Goal: Task Accomplishment & Management: Use online tool/utility

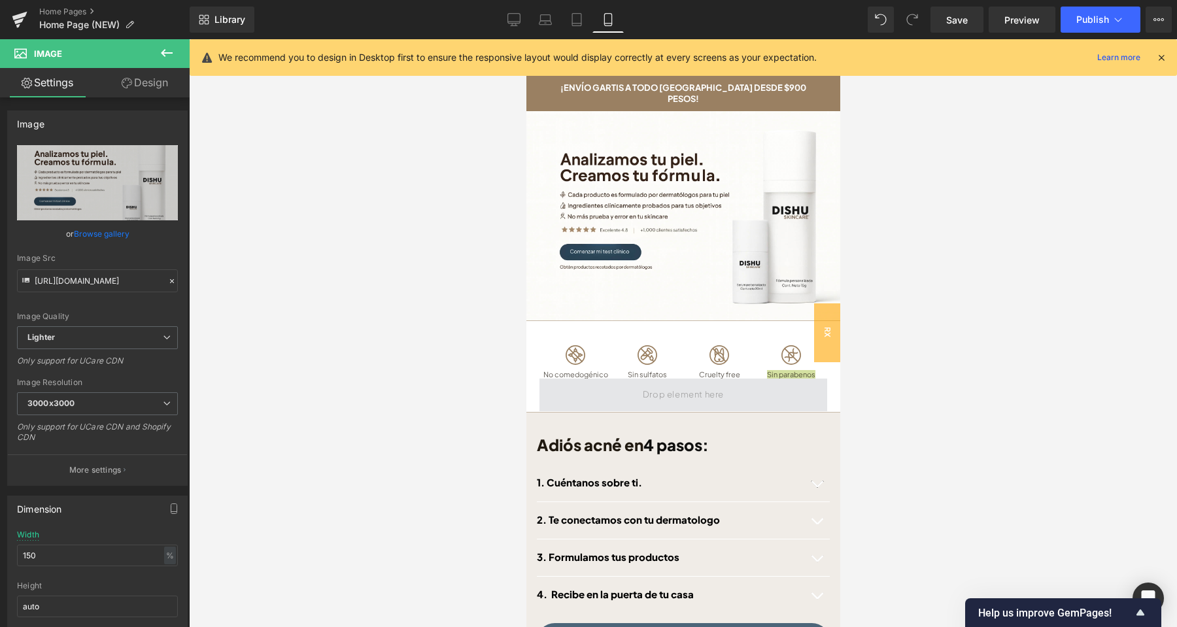
scroll to position [69, 0]
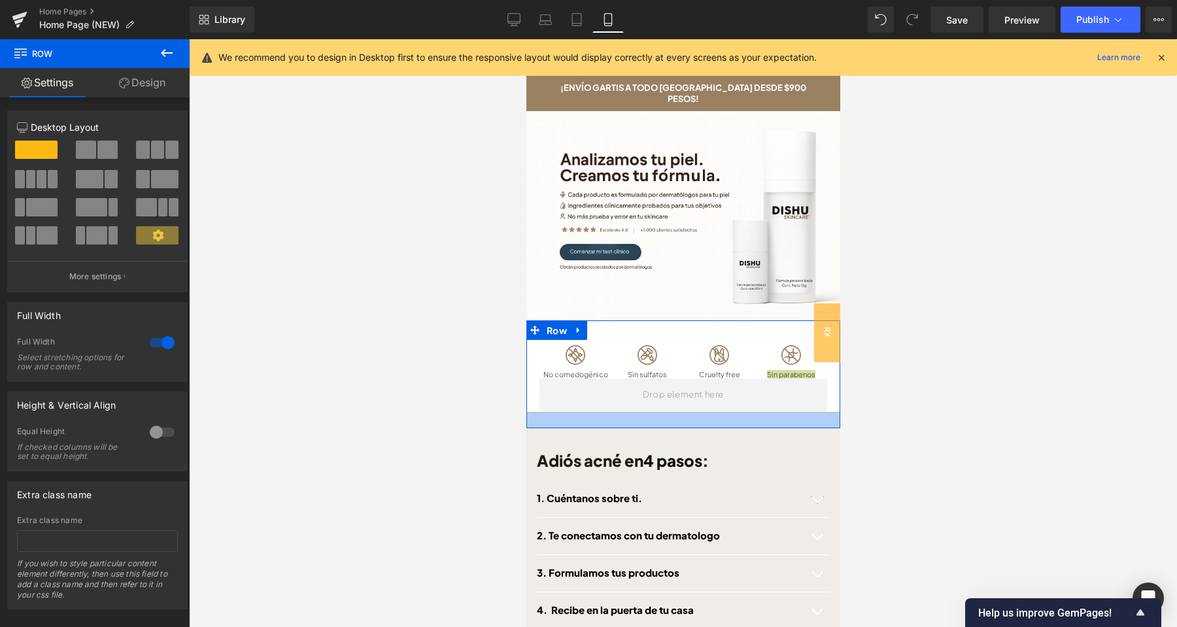
drag, startPoint x: 736, startPoint y: 401, endPoint x: 1611, endPoint y: 72, distance: 934.9
click at [733, 417] on div at bounding box center [683, 421] width 314 height 16
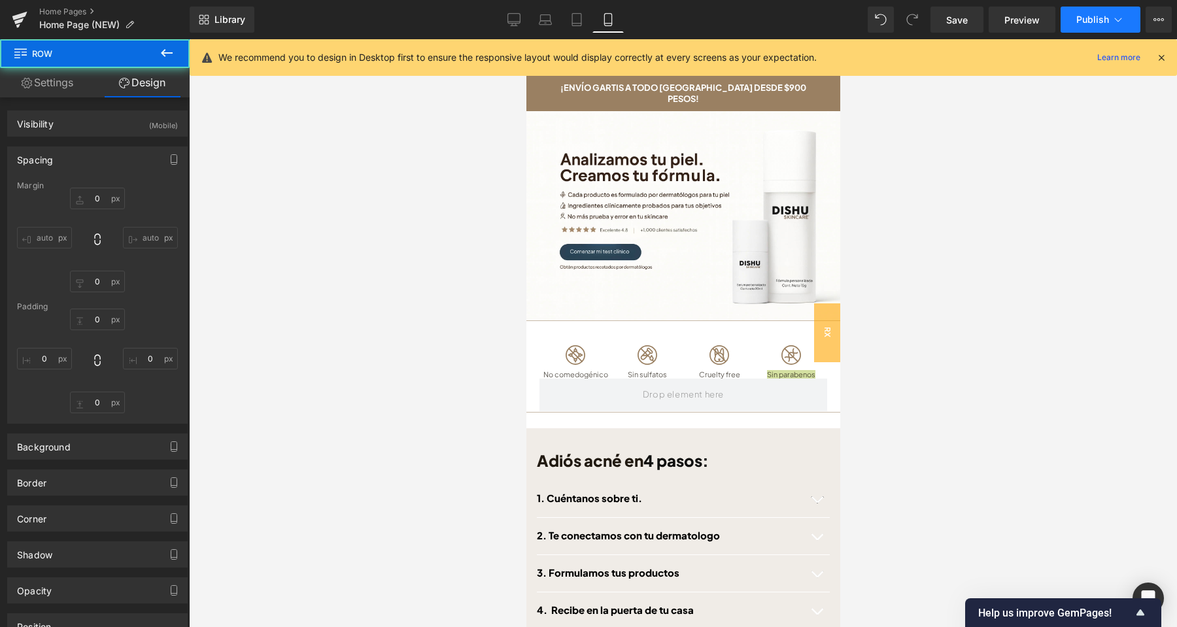
type input "0px"
type input "24px"
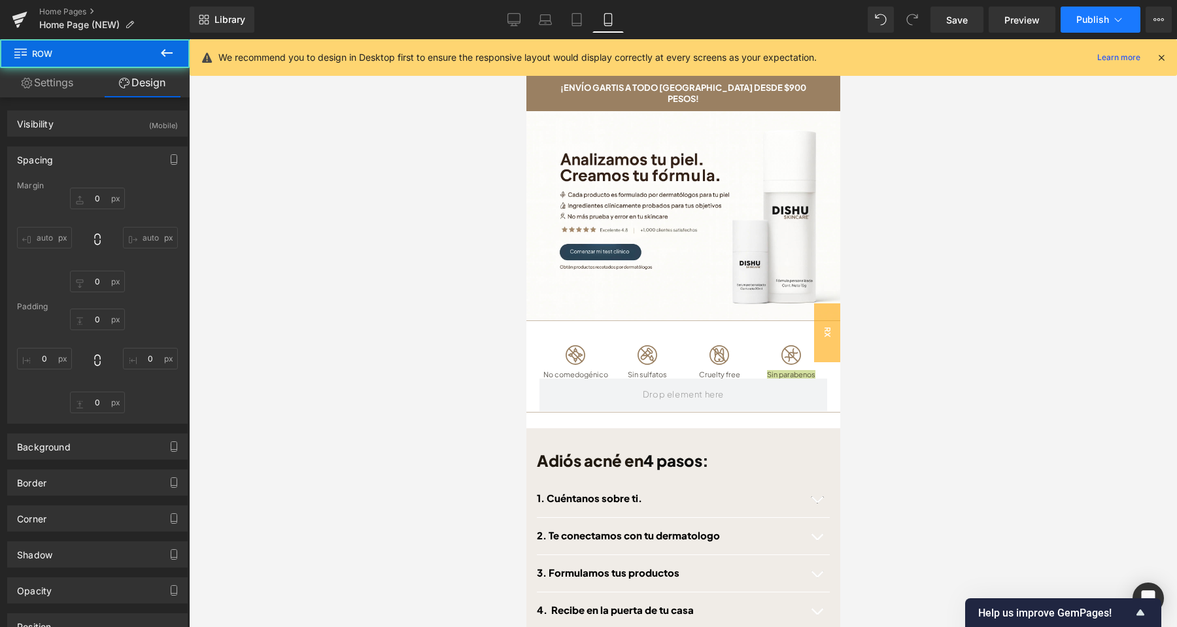
type input "0px"
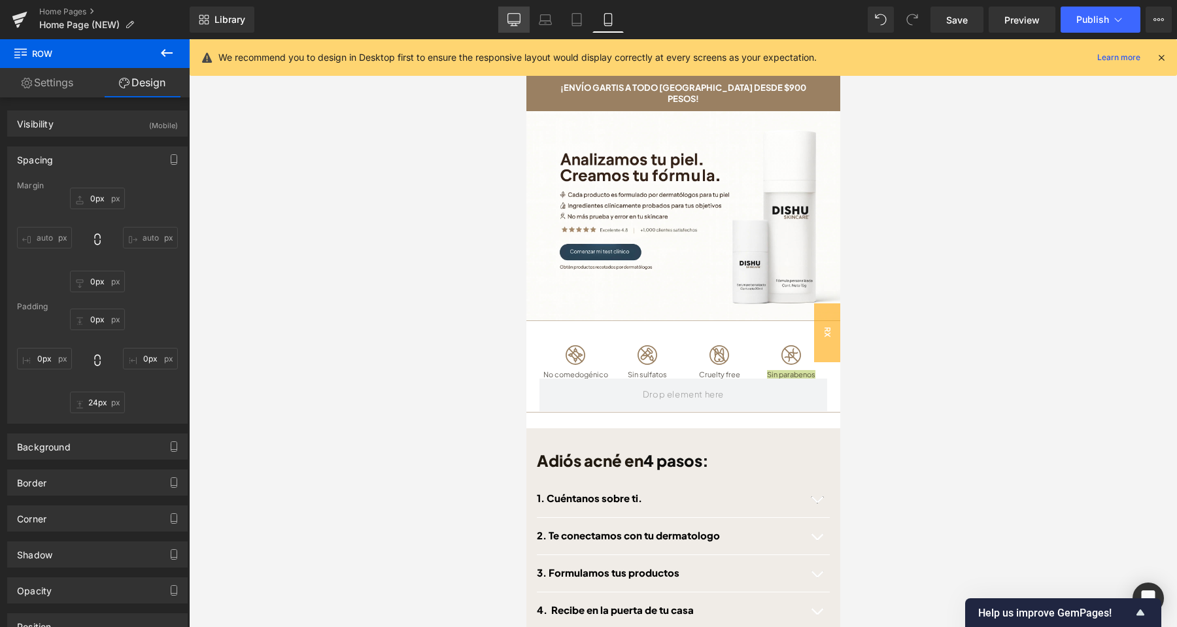
click at [526, 25] on link "Desktop" at bounding box center [513, 20] width 31 height 26
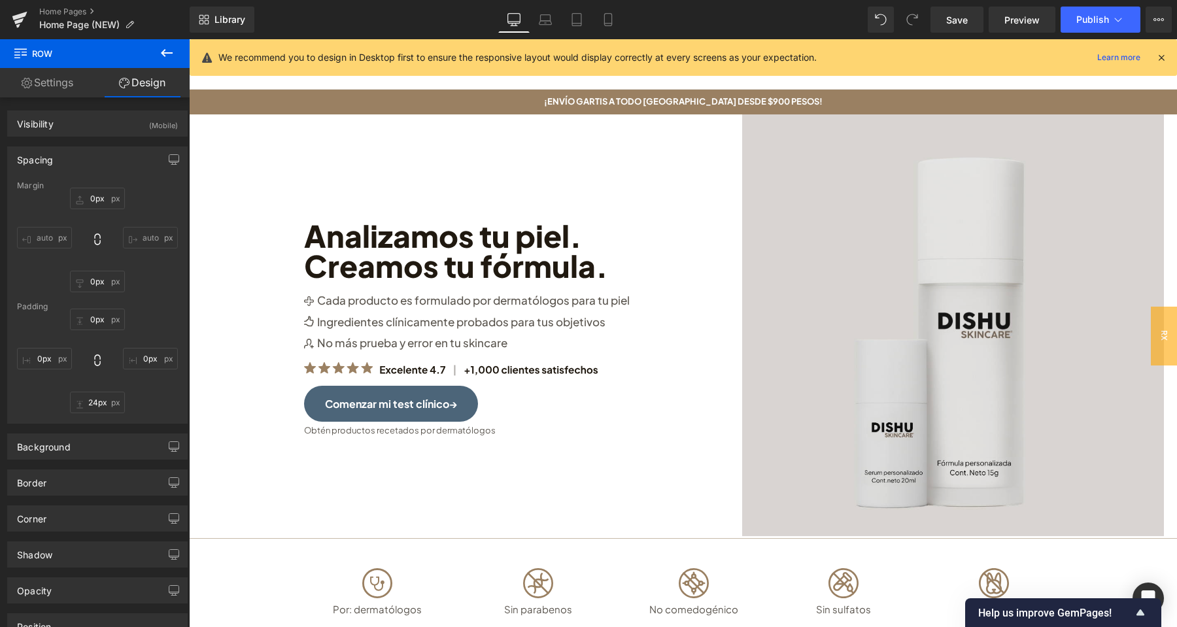
type input "20px"
type input "0px"
type input "20px"
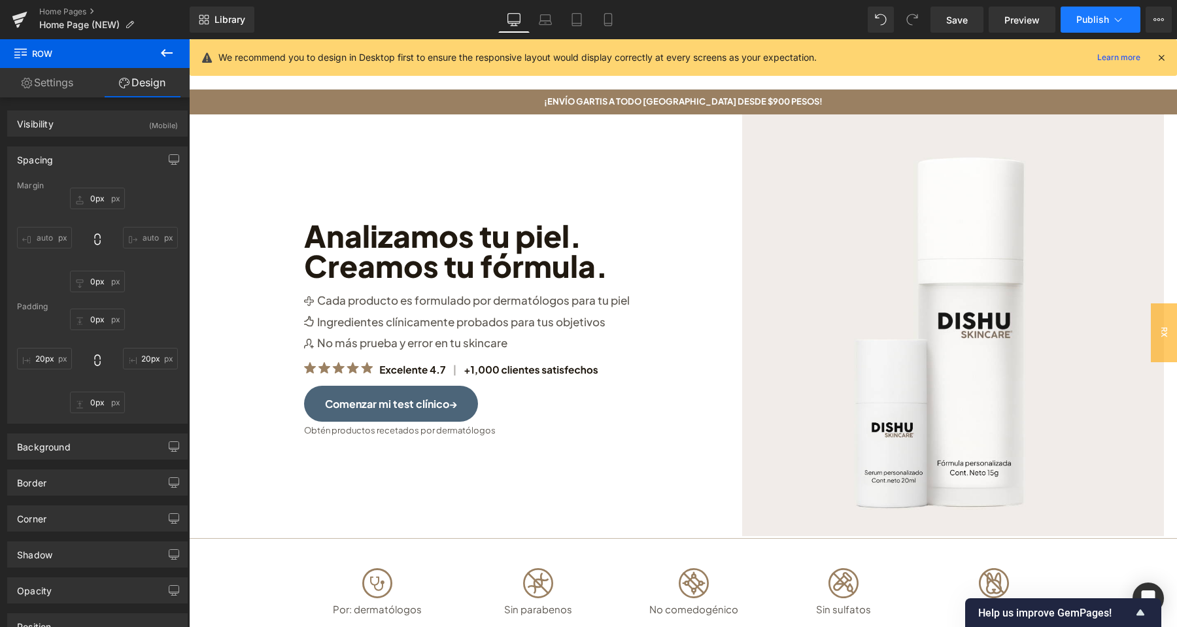
click at [1095, 24] on span "Publish" at bounding box center [1092, 19] width 33 height 10
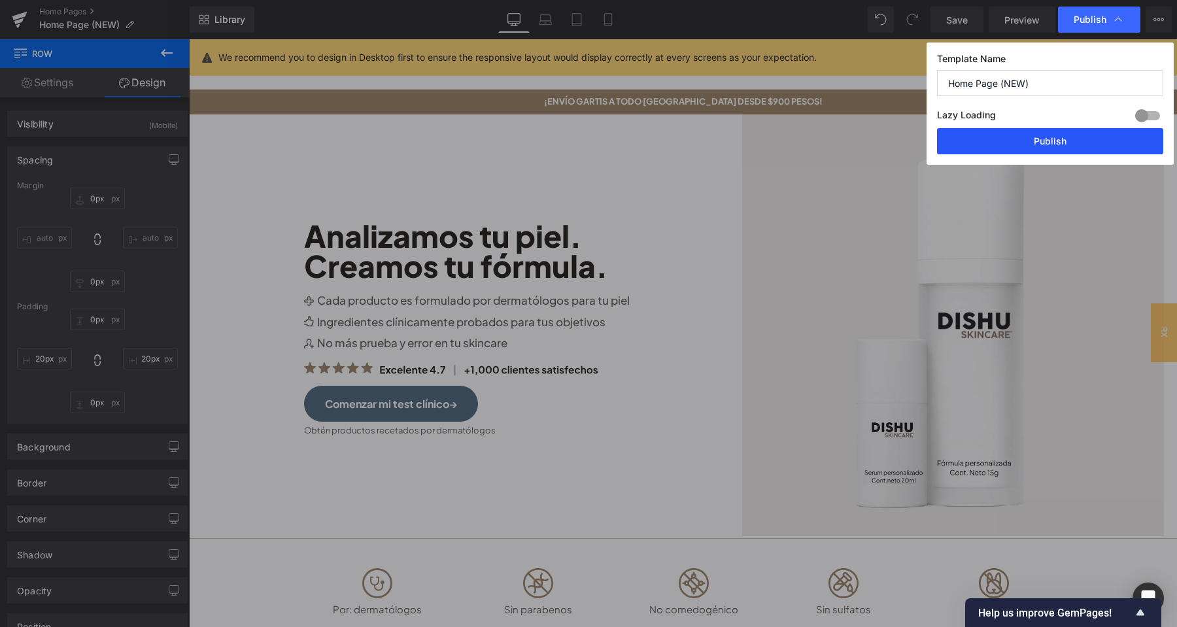
click at [1069, 140] on button "Publish" at bounding box center [1050, 141] width 226 height 26
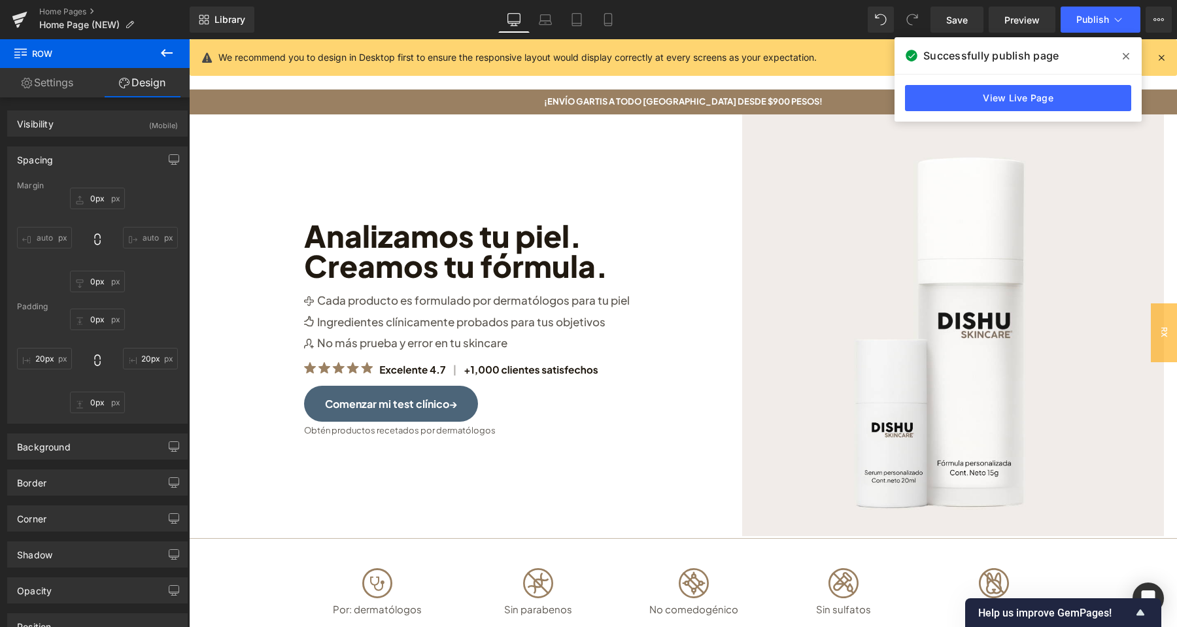
click at [1125, 58] on icon at bounding box center [1126, 56] width 7 height 10
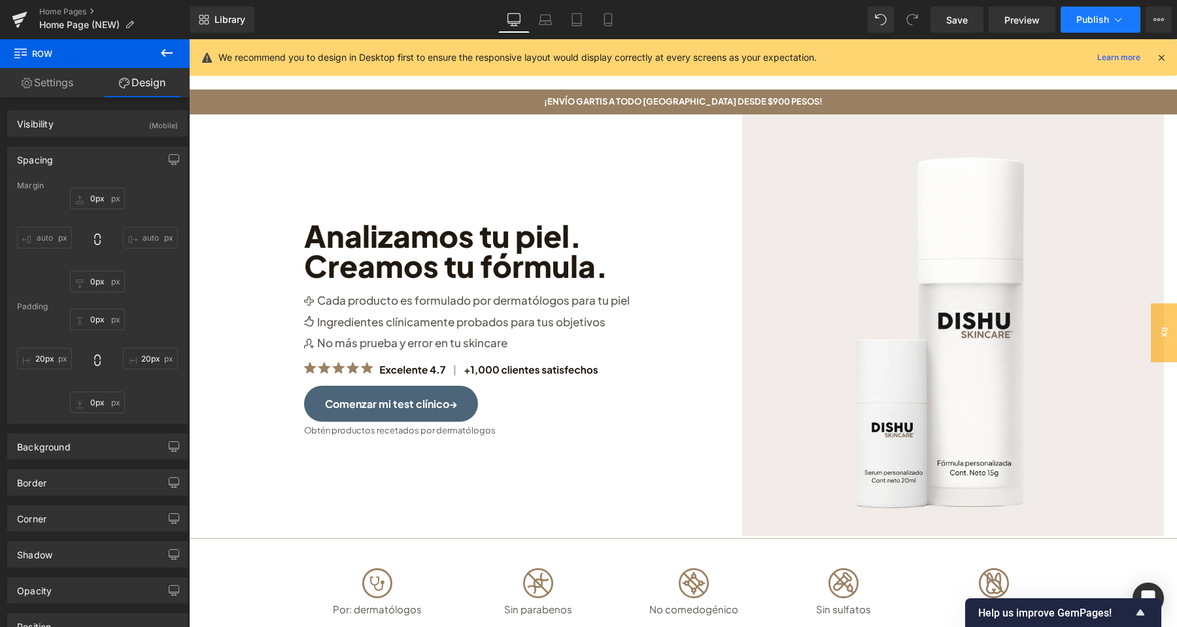
click at [1085, 22] on span "Publish" at bounding box center [1092, 19] width 33 height 10
drag, startPoint x: 546, startPoint y: 24, endPoint x: 571, endPoint y: 19, distance: 25.3
click at [547, 24] on icon at bounding box center [545, 19] width 13 height 13
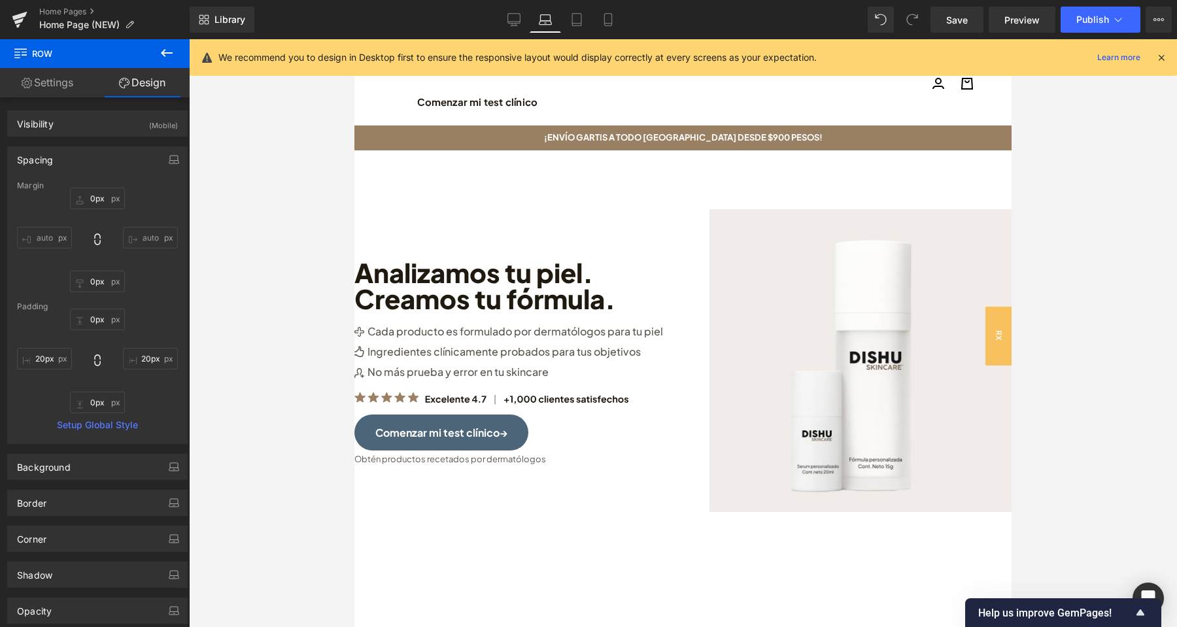
type input "0"
type input "20"
type input "0"
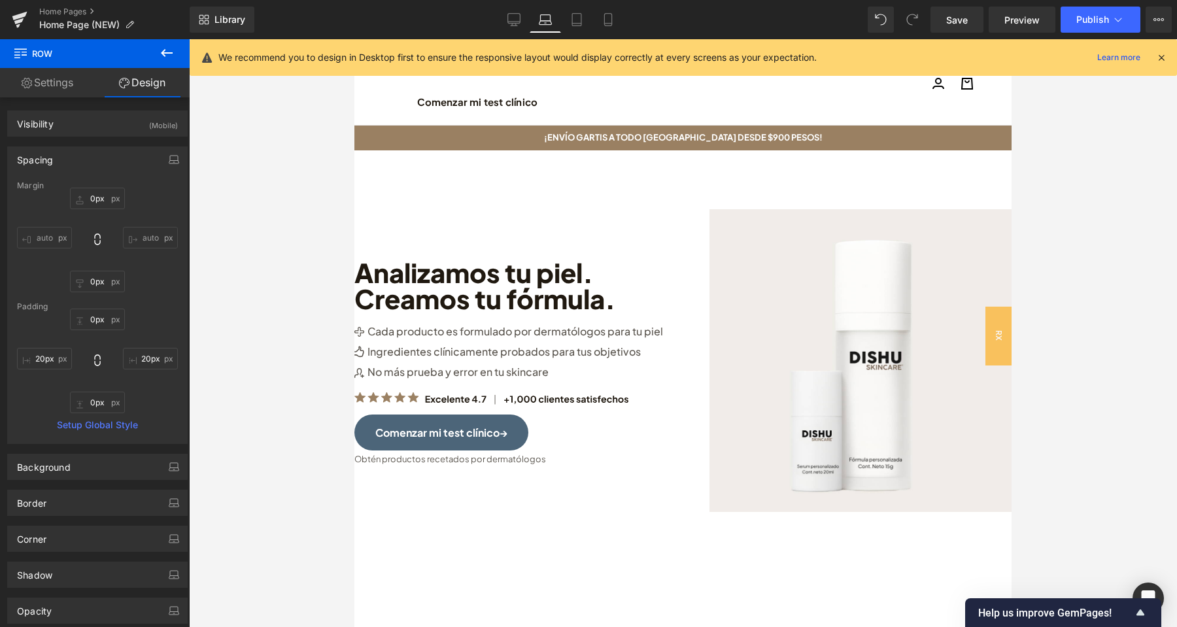
type input "20"
click at [586, 23] on link "Tablet" at bounding box center [576, 20] width 31 height 26
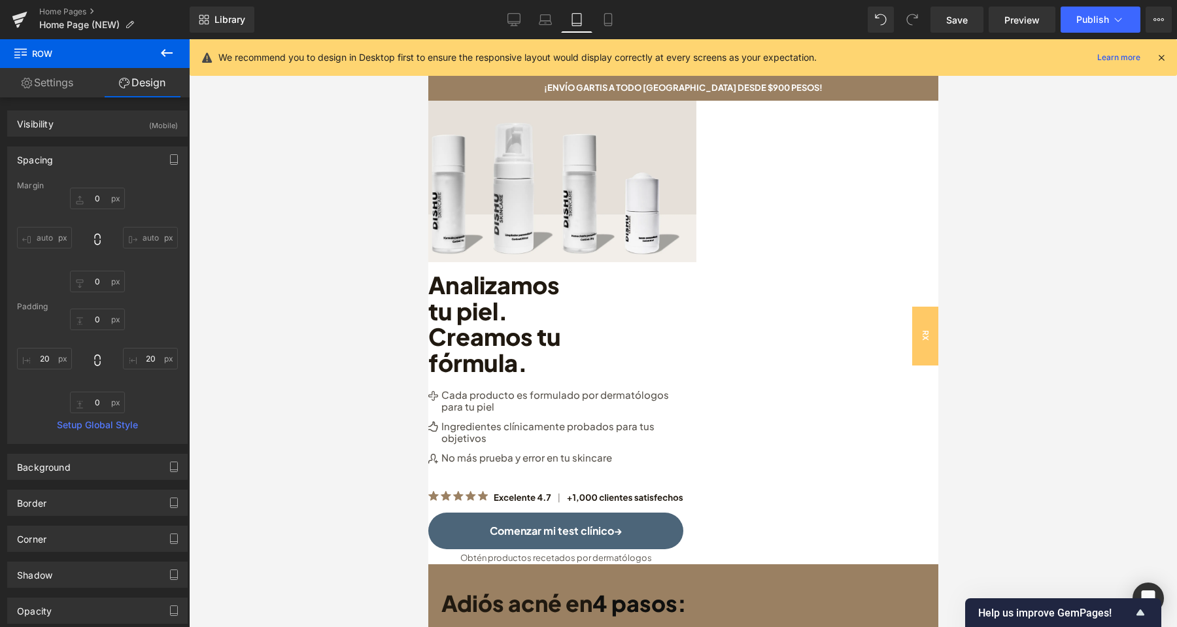
type input "0px"
type input "20px"
type input "0px"
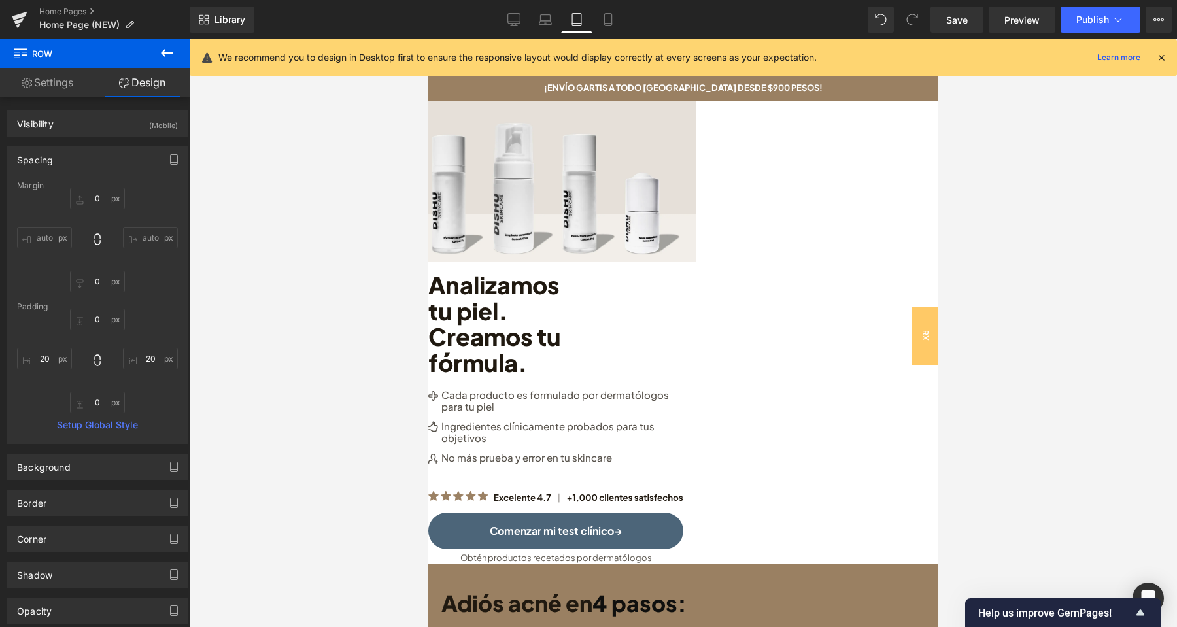
type input "20px"
click at [594, 20] on link "Mobile" at bounding box center [607, 20] width 31 height 26
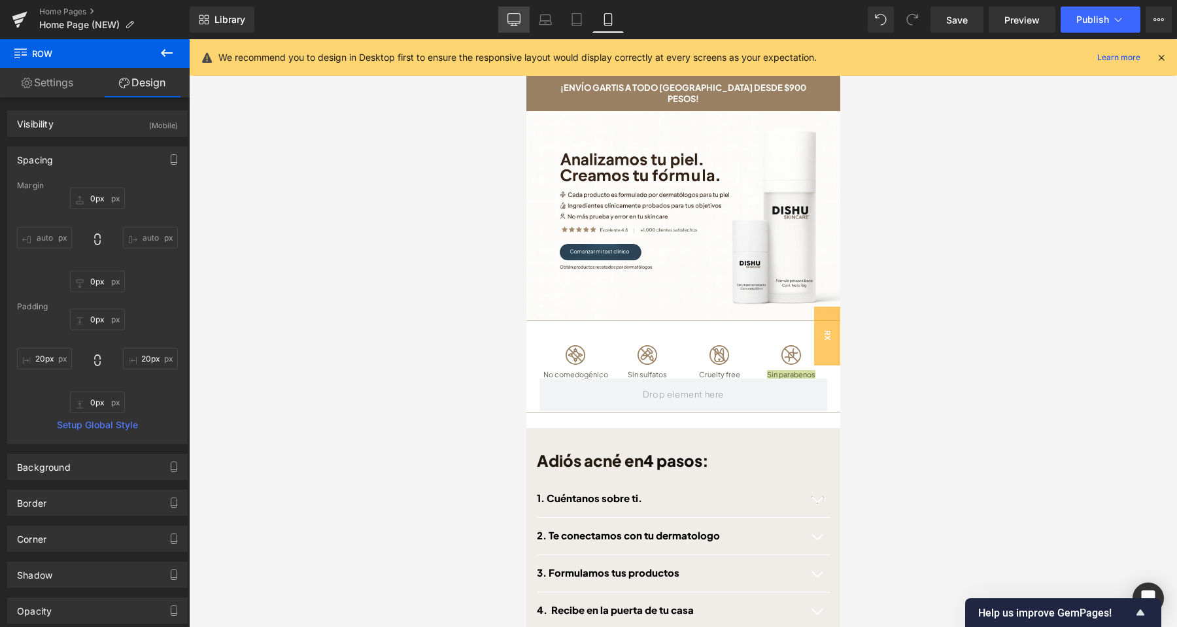
type input "0px"
type input "24px"
type input "0px"
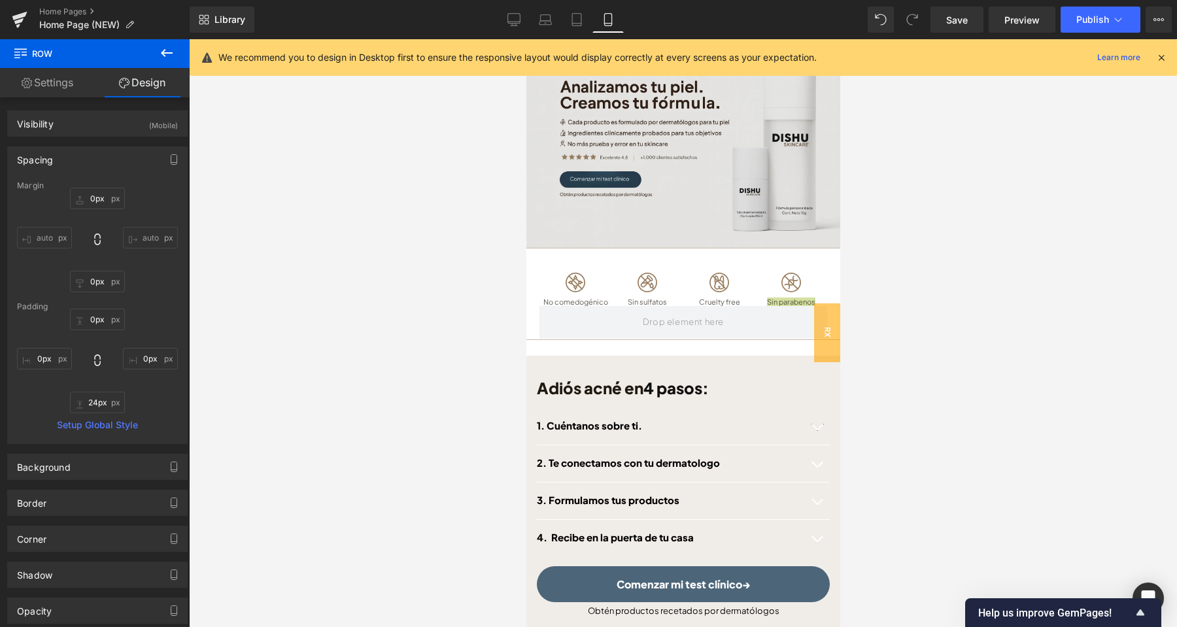
scroll to position [0, 0]
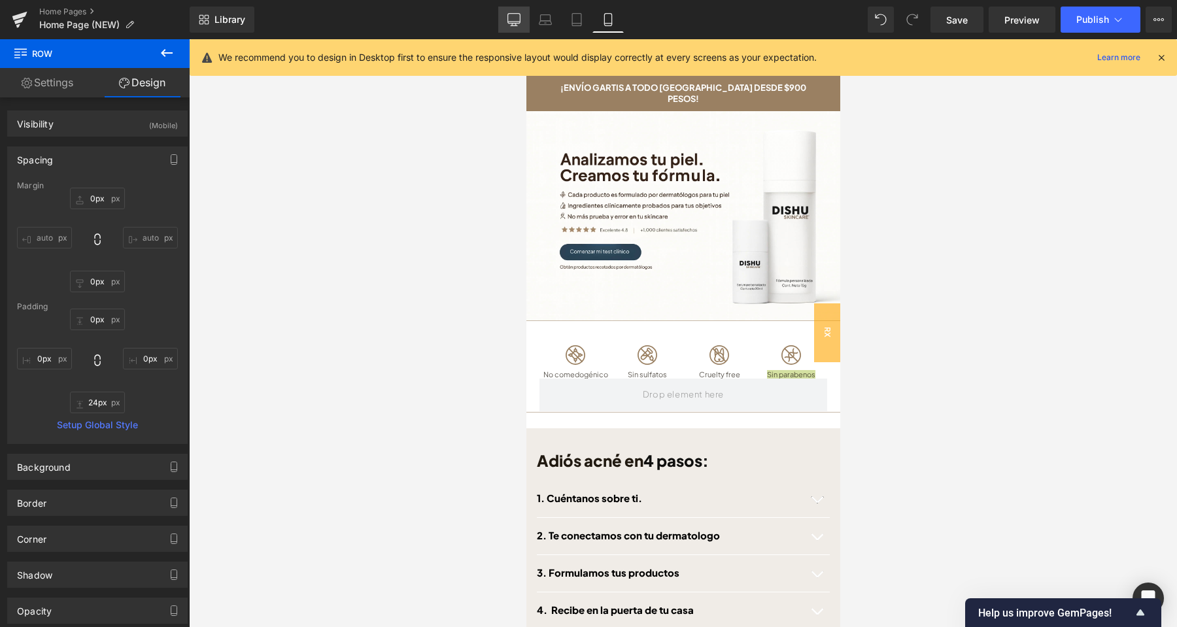
click at [509, 26] on link "Desktop" at bounding box center [513, 20] width 31 height 26
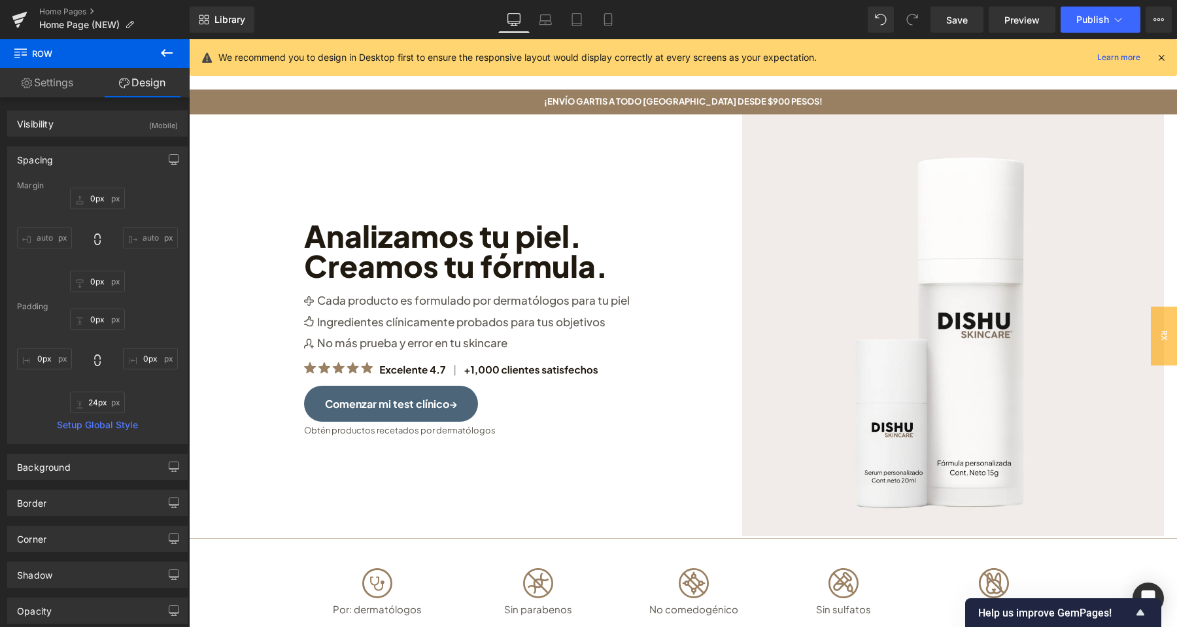
type input "20px"
type input "0px"
type input "20px"
click at [1074, 23] on button "Publish" at bounding box center [1101, 20] width 80 height 26
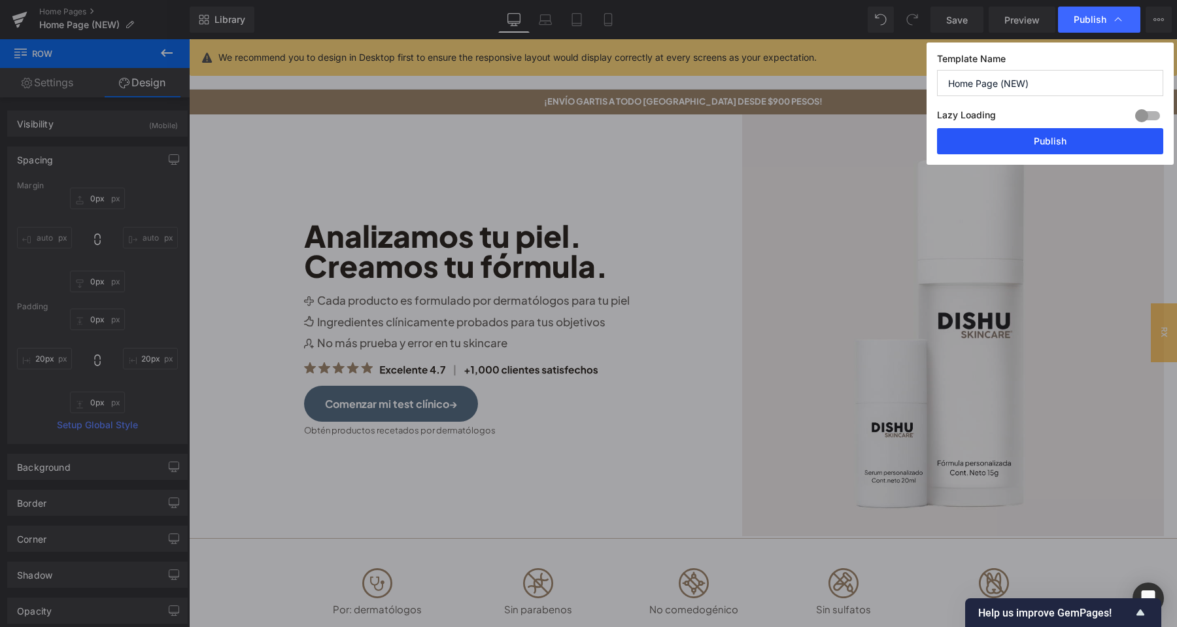
click at [1058, 147] on button "Publish" at bounding box center [1050, 141] width 226 height 26
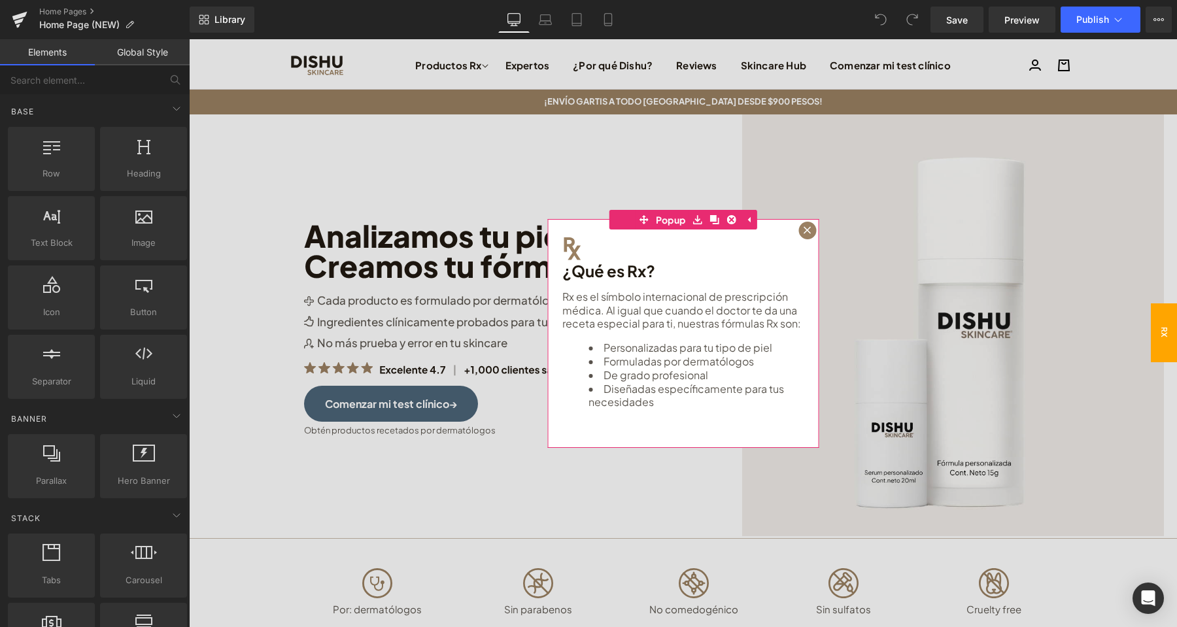
click at [808, 232] on icon at bounding box center [808, 230] width 8 height 8
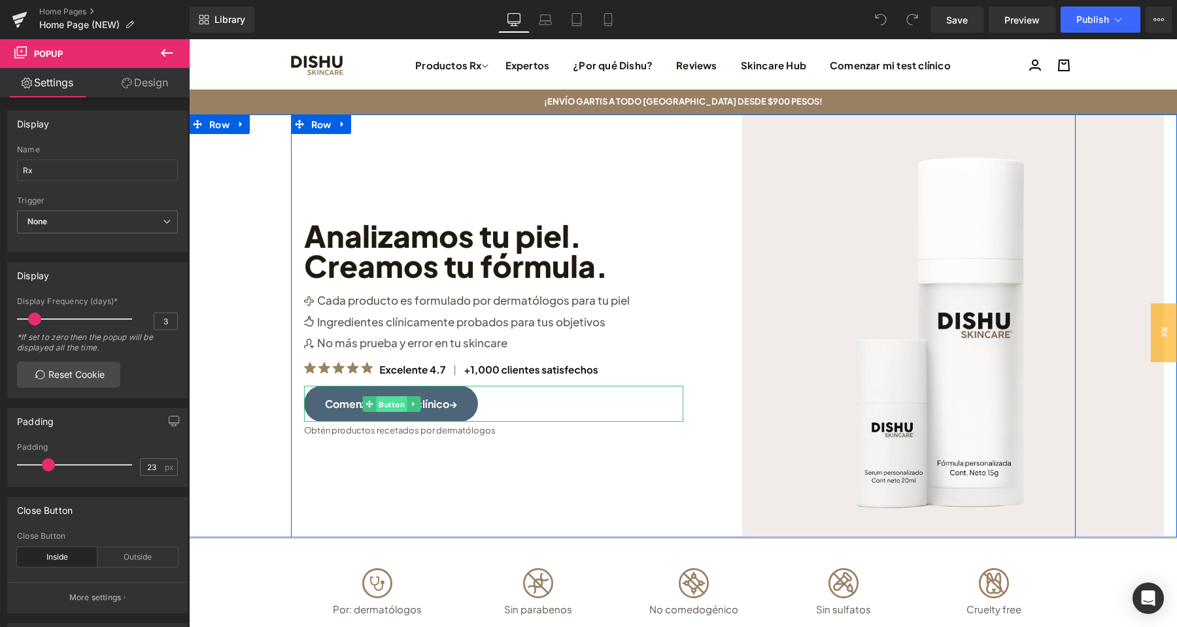
click at [398, 405] on span "Button" at bounding box center [392, 404] width 31 height 16
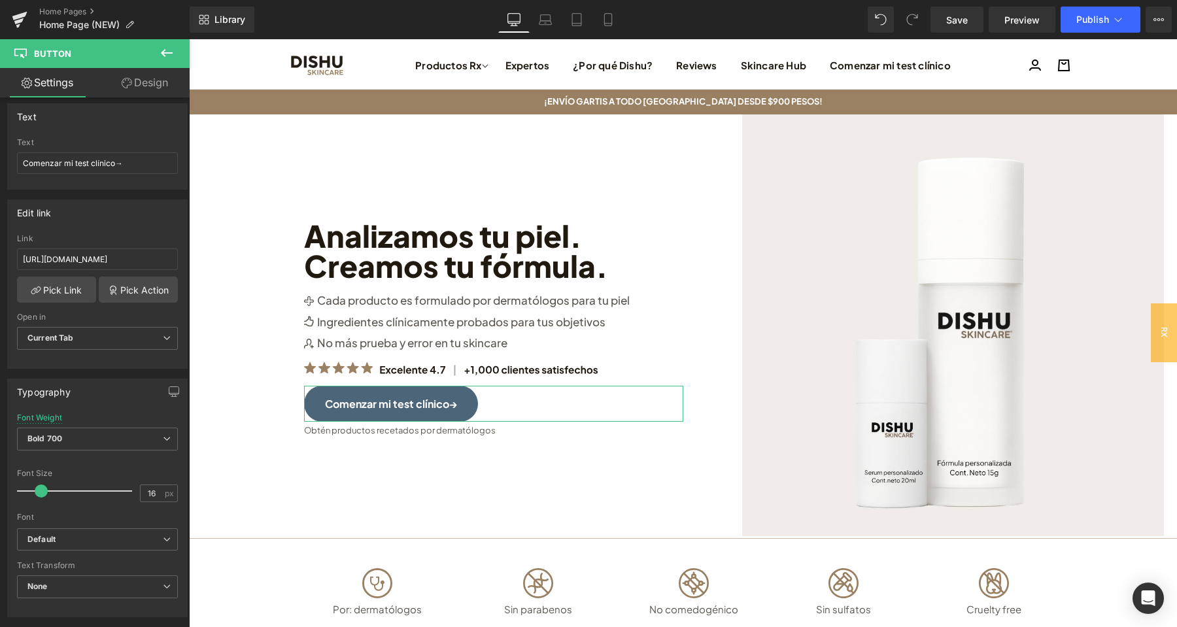
scroll to position [75, 0]
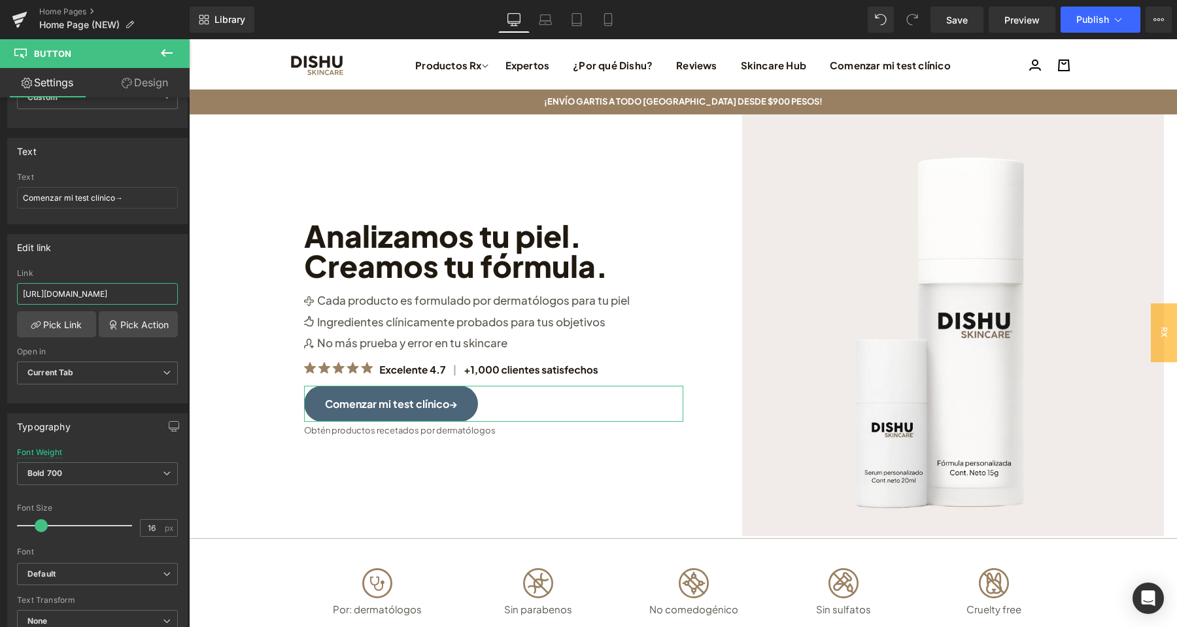
drag, startPoint x: 140, startPoint y: 296, endPoint x: 20, endPoint y: 290, distance: 120.5
click at [20, 290] on input "[URL][DOMAIN_NAME]" at bounding box center [97, 294] width 161 height 22
type input "[URL][DOMAIN_NAME]"
click at [99, 262] on div "Edit link [URL][DOMAIN_NAME] Link [URL][DOMAIN_NAME] Pick Link Pick Action Curr…" at bounding box center [97, 318] width 180 height 169
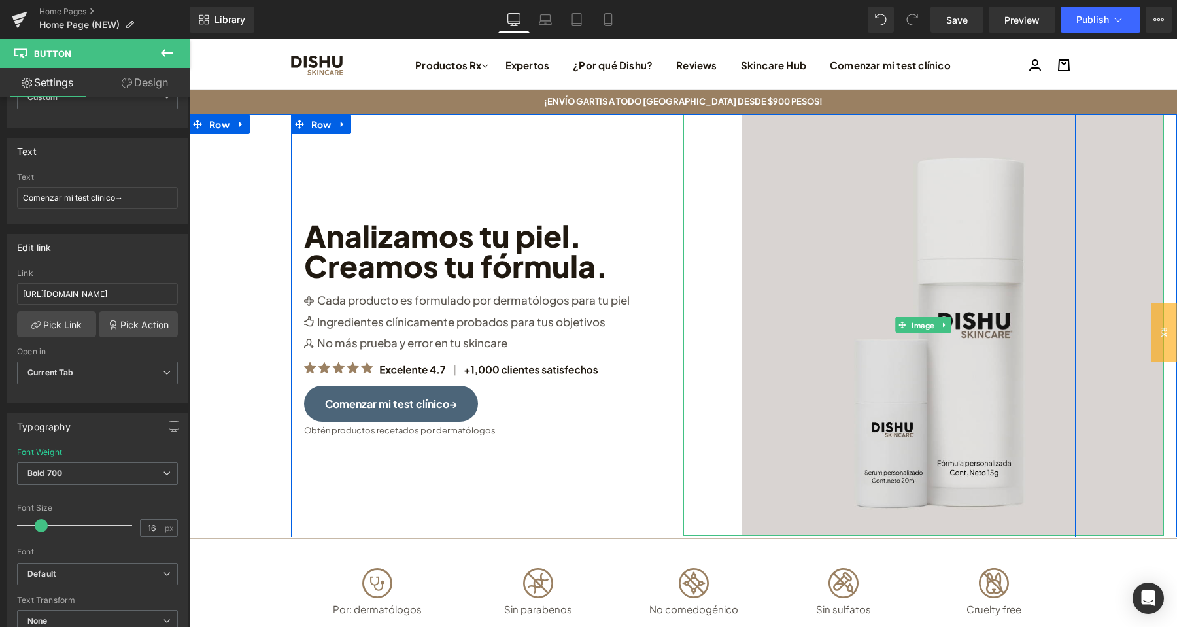
scroll to position [343, 0]
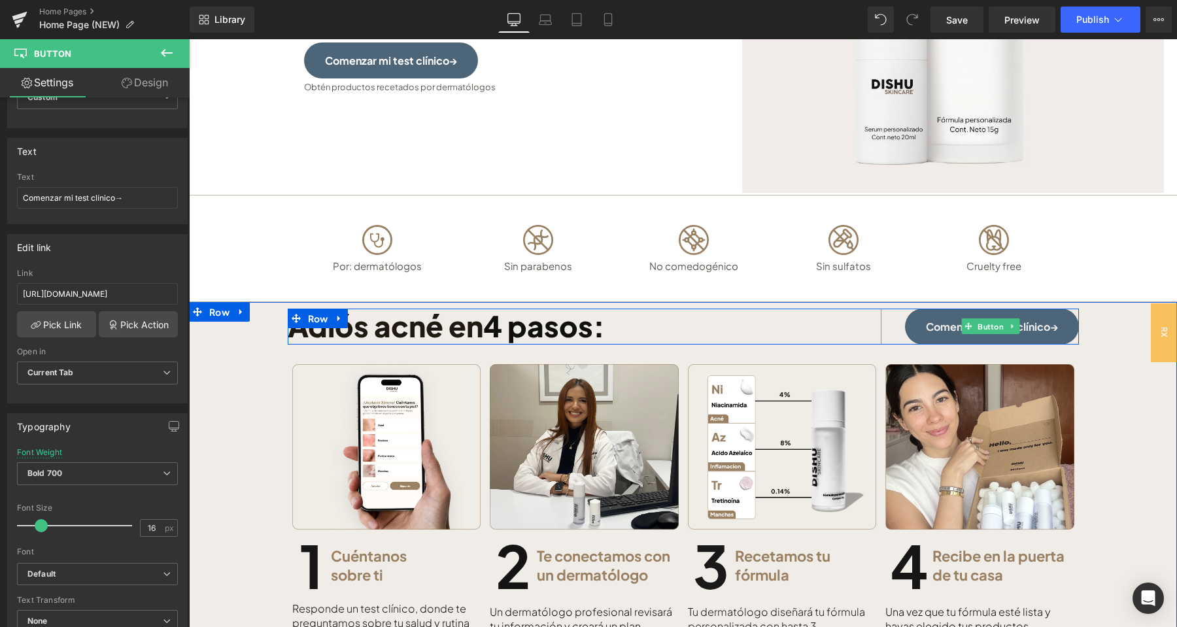
click at [984, 326] on span "Button" at bounding box center [990, 326] width 31 height 16
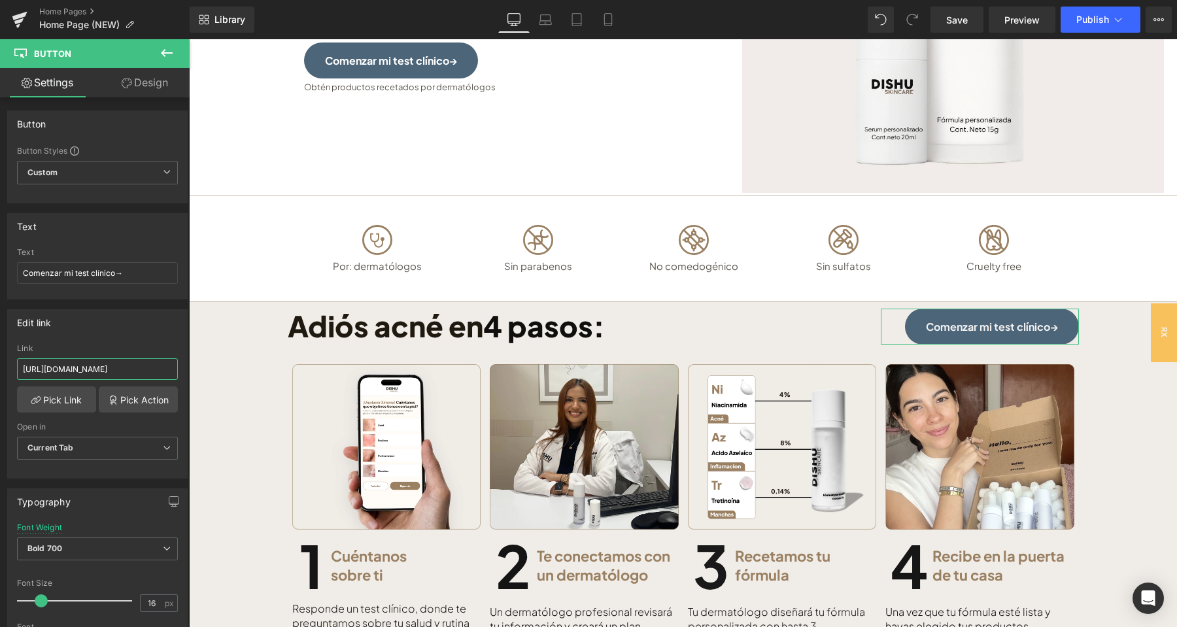
drag, startPoint x: 140, startPoint y: 370, endPoint x: 0, endPoint y: 373, distance: 140.0
click at [17, 373] on input "[URL][DOMAIN_NAME]" at bounding box center [97, 369] width 161 height 22
paste input "routine"
type input "[URL][DOMAIN_NAME]"
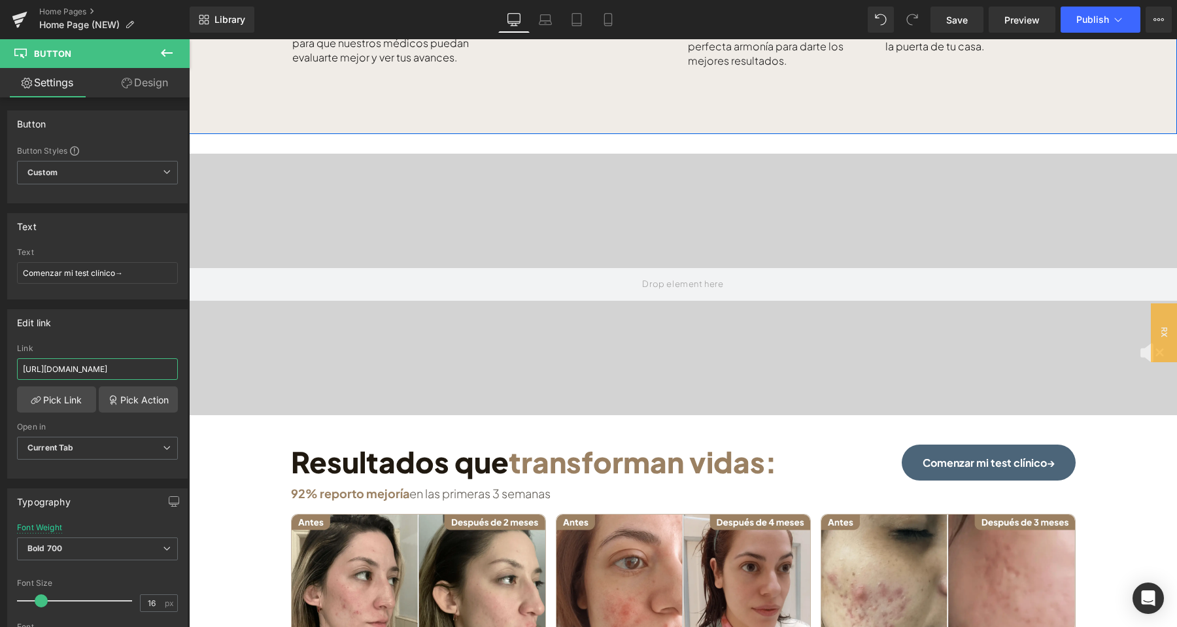
scroll to position [1030, 0]
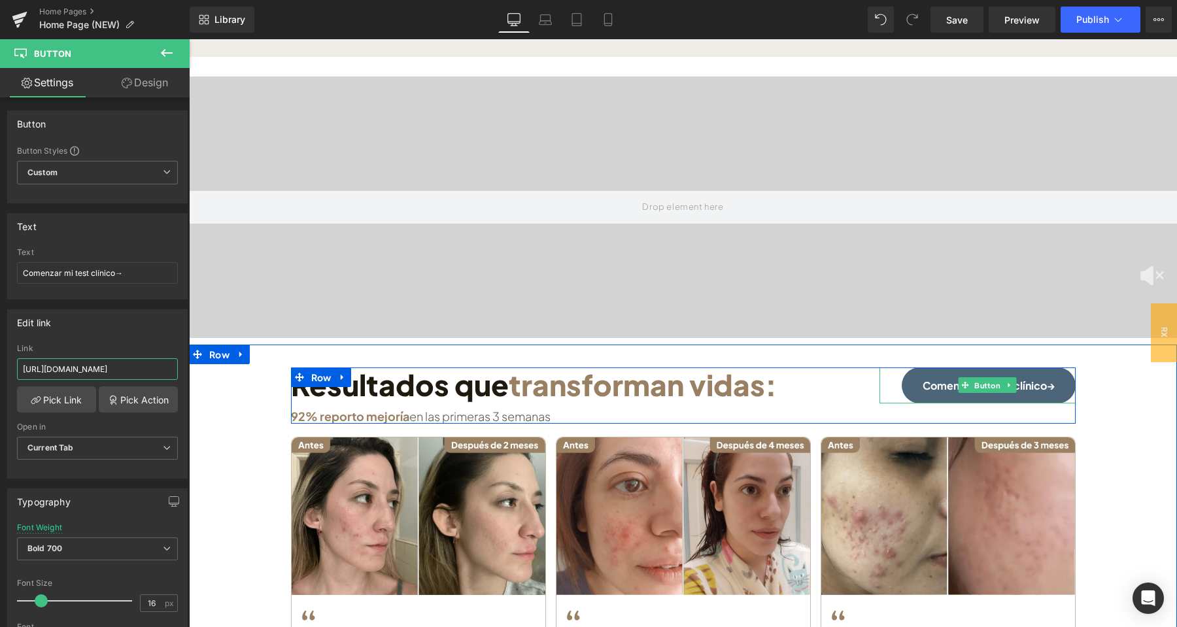
click at [986, 388] on span "Button" at bounding box center [987, 385] width 31 height 16
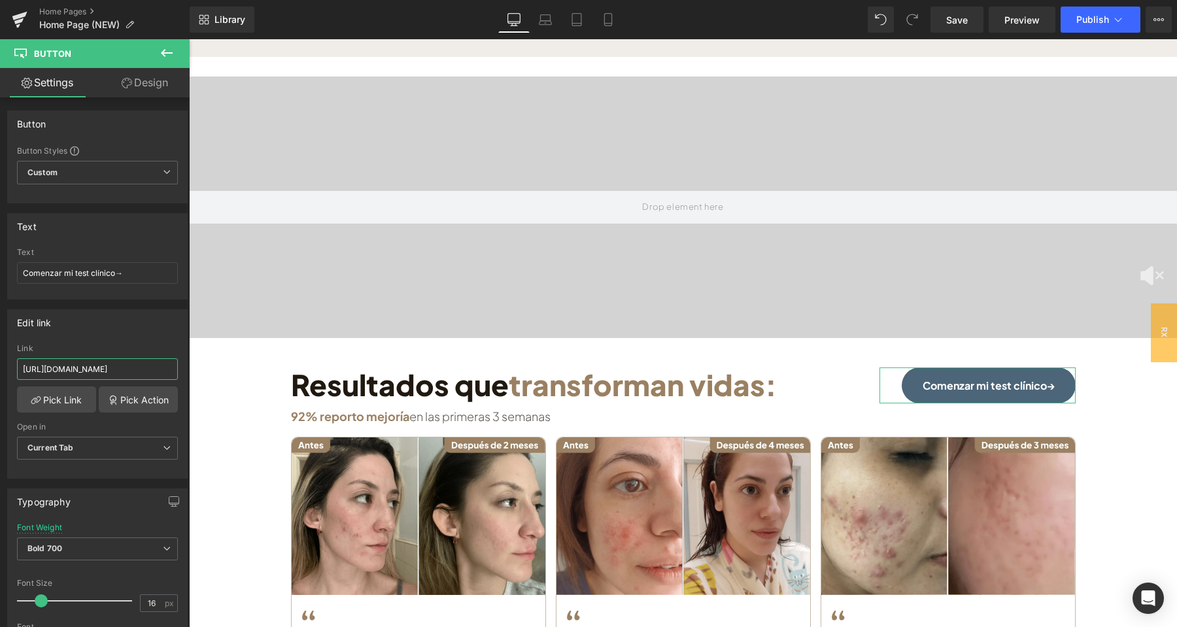
drag, startPoint x: 150, startPoint y: 372, endPoint x: 0, endPoint y: 373, distance: 149.7
click at [17, 373] on input "[URL][DOMAIN_NAME]" at bounding box center [97, 369] width 161 height 22
paste input "routine"
type input "[URL][DOMAIN_NAME]"
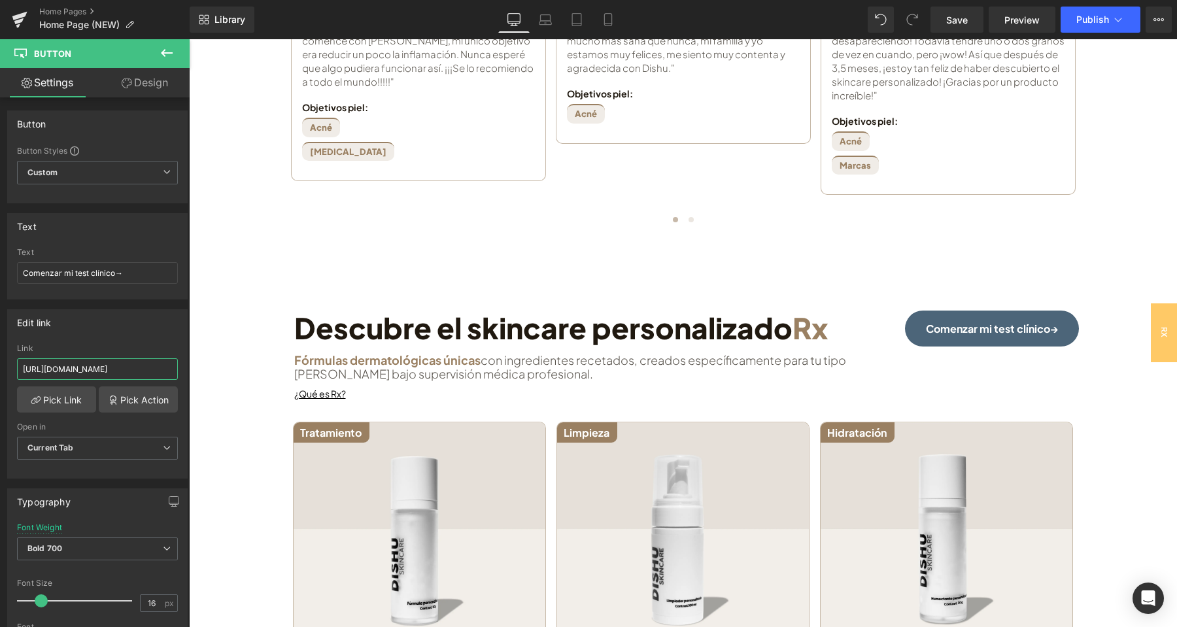
scroll to position [1716, 0]
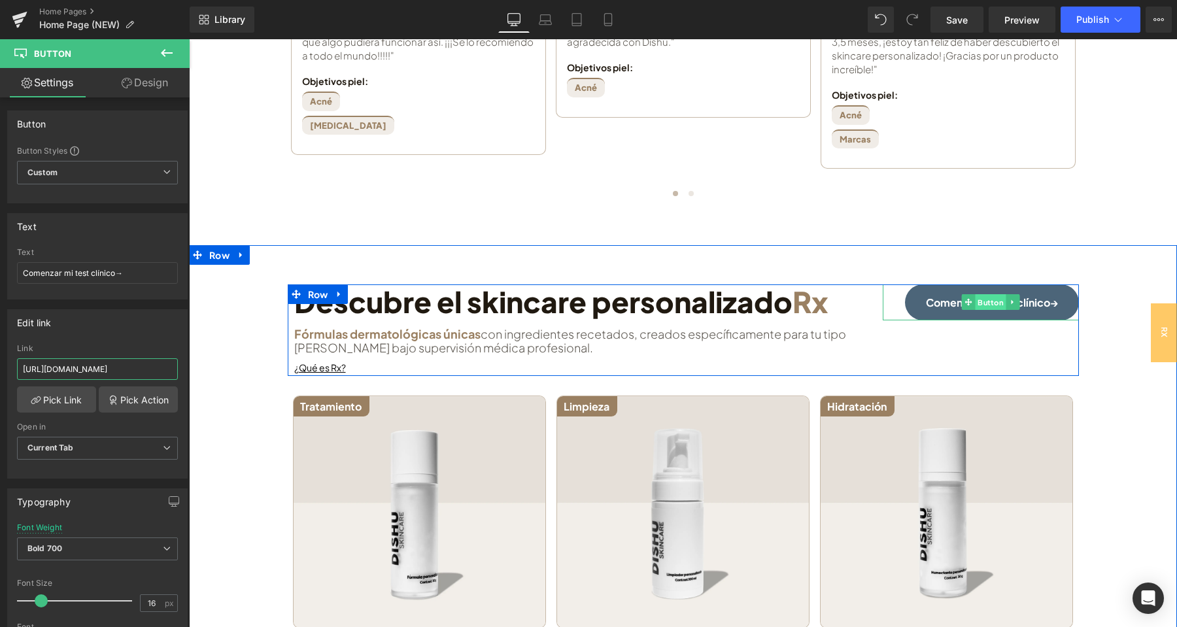
click at [983, 305] on span "Button" at bounding box center [990, 302] width 31 height 16
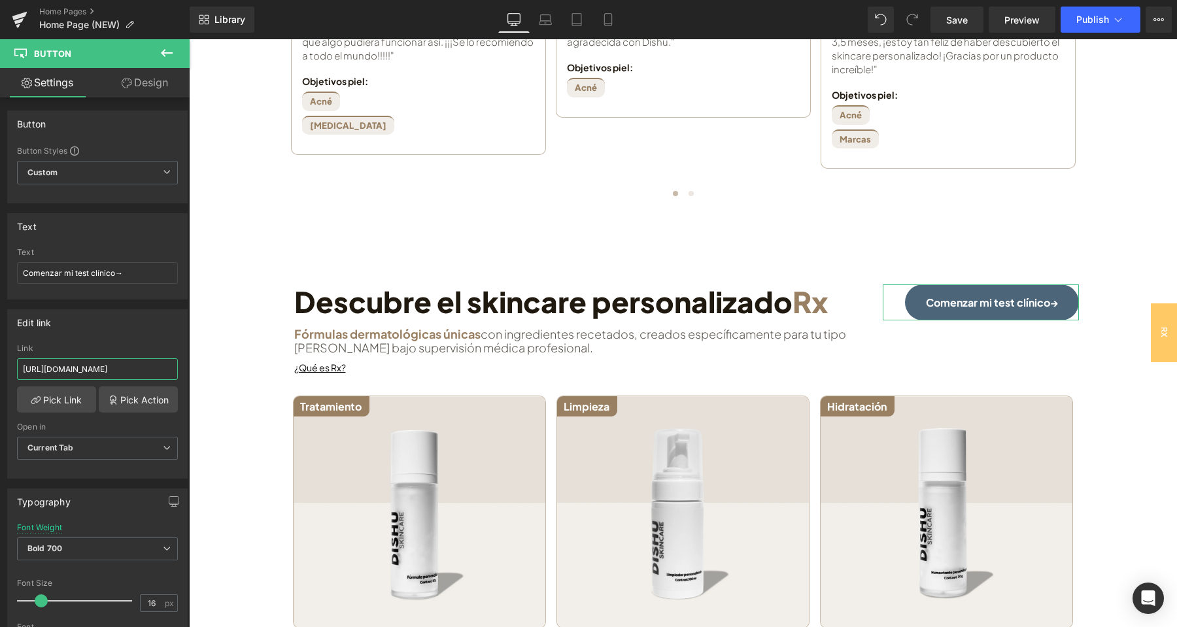
drag, startPoint x: 141, startPoint y: 369, endPoint x: 2, endPoint y: 360, distance: 139.6
click at [17, 366] on input "[URL][DOMAIN_NAME]" at bounding box center [97, 369] width 161 height 22
paste input "routine"
type input "https://app.dishu.mx/acneroutine"
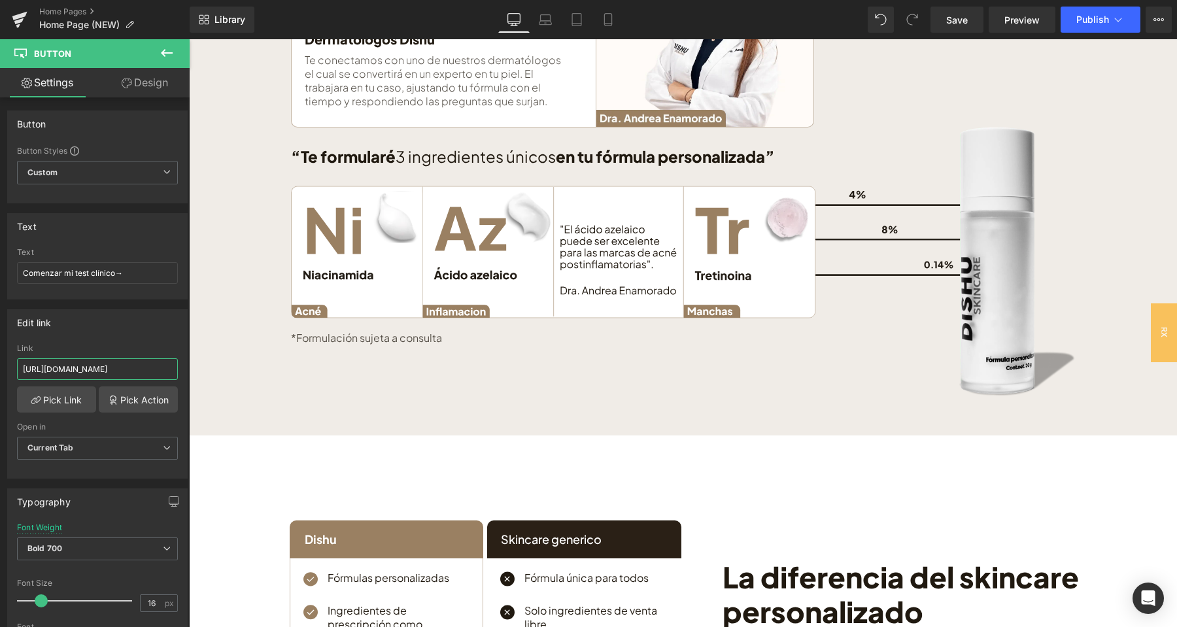
scroll to position [2952, 0]
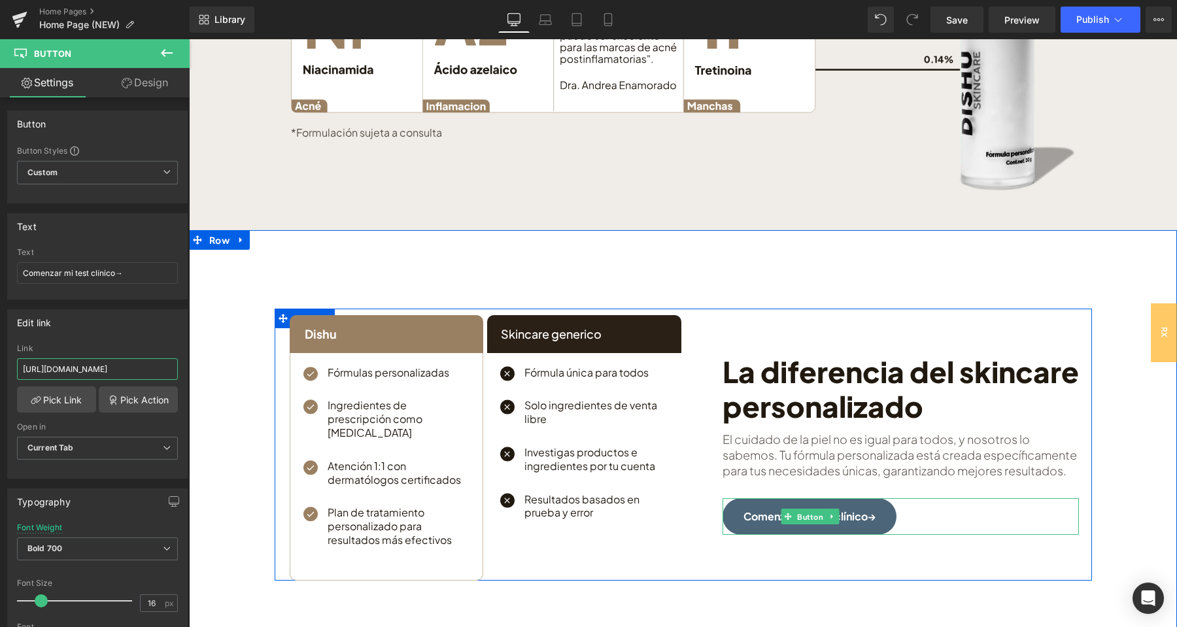
click at [816, 524] on span "Button" at bounding box center [810, 517] width 31 height 16
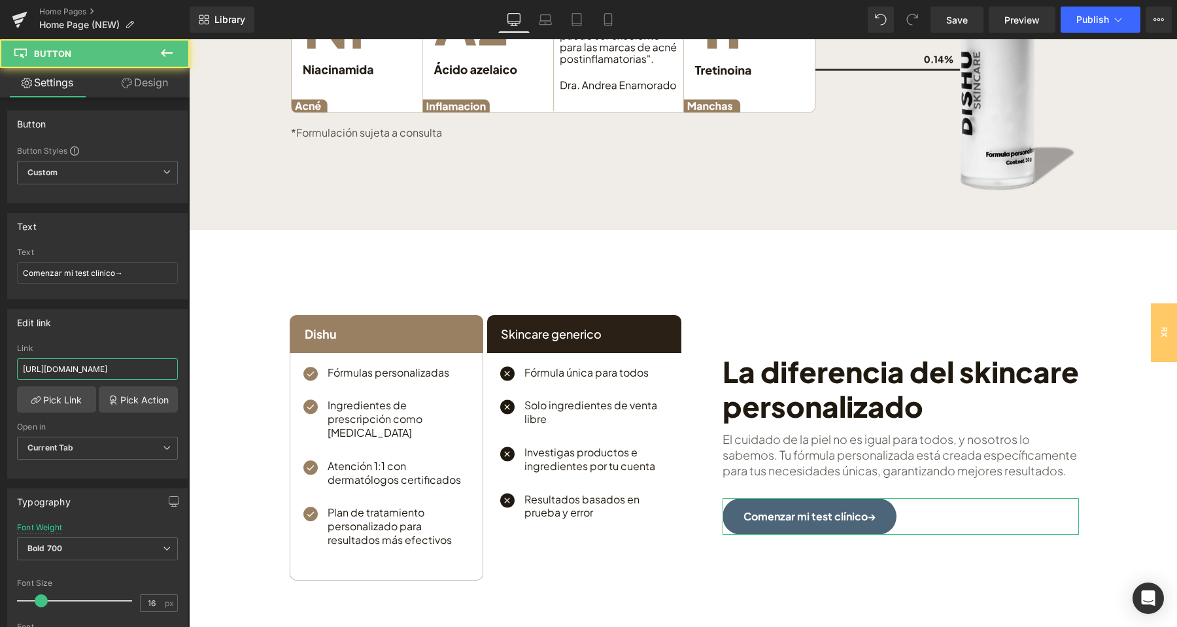
drag, startPoint x: 39, startPoint y: 373, endPoint x: 0, endPoint y: 373, distance: 38.6
click at [17, 373] on input "[URL][DOMAIN_NAME]" at bounding box center [97, 369] width 161 height 22
paste input "routine"
type input "https://app.dishu.mx/acneroutine"
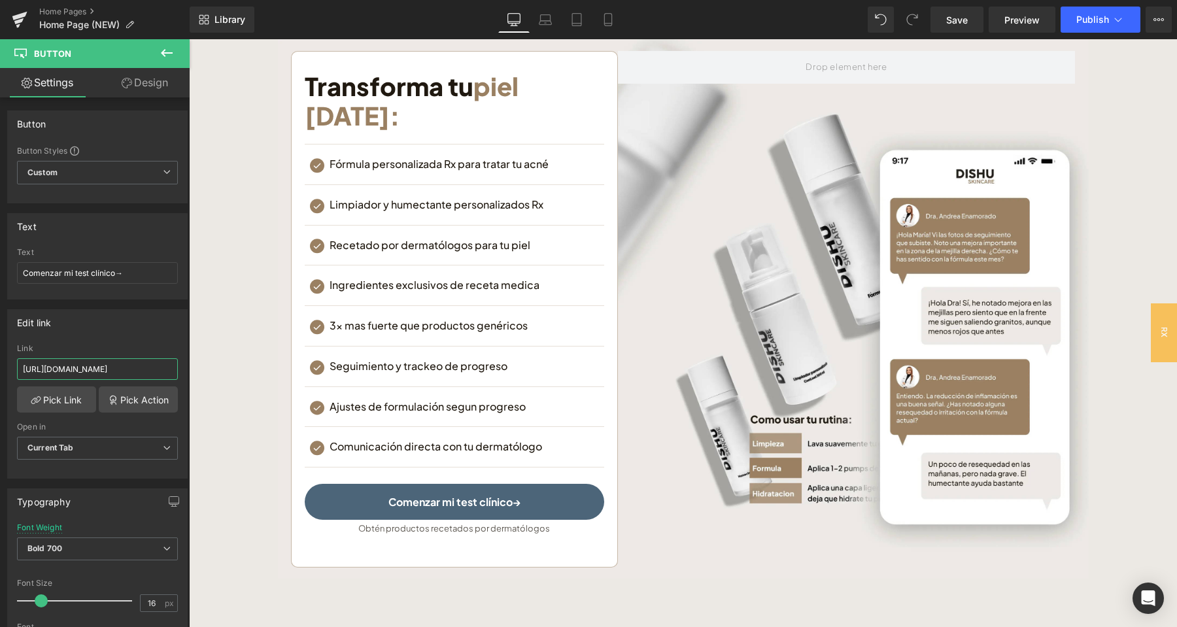
scroll to position [3708, 0]
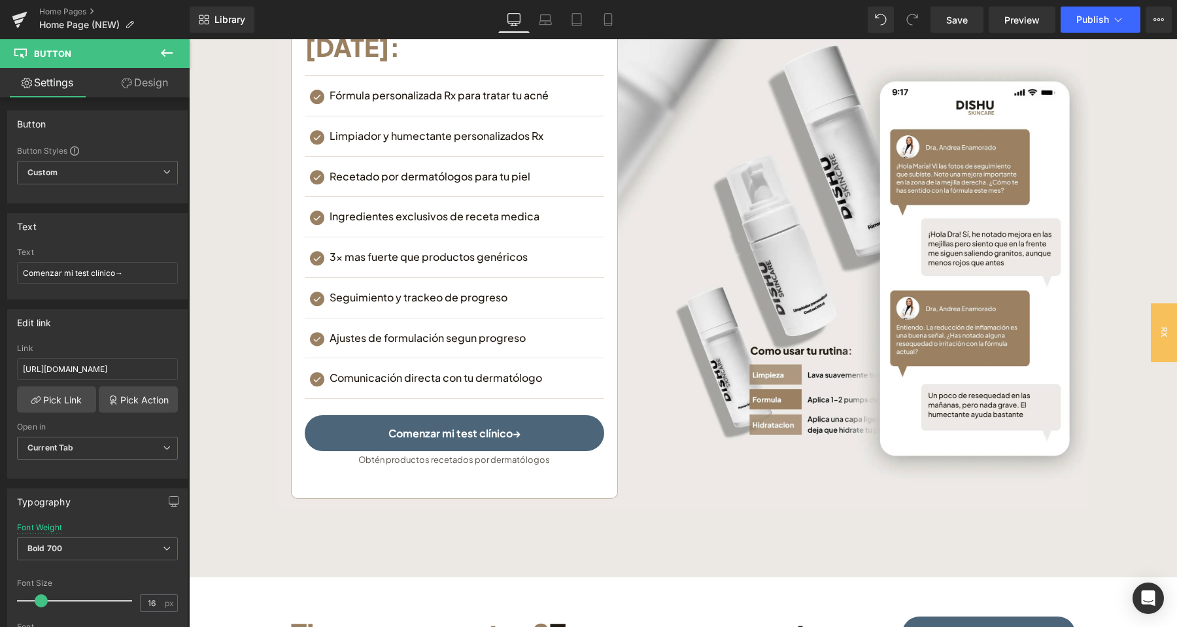
click at [447, 415] on div "Comenzar mi test clínico→ Button" at bounding box center [454, 433] width 299 height 36
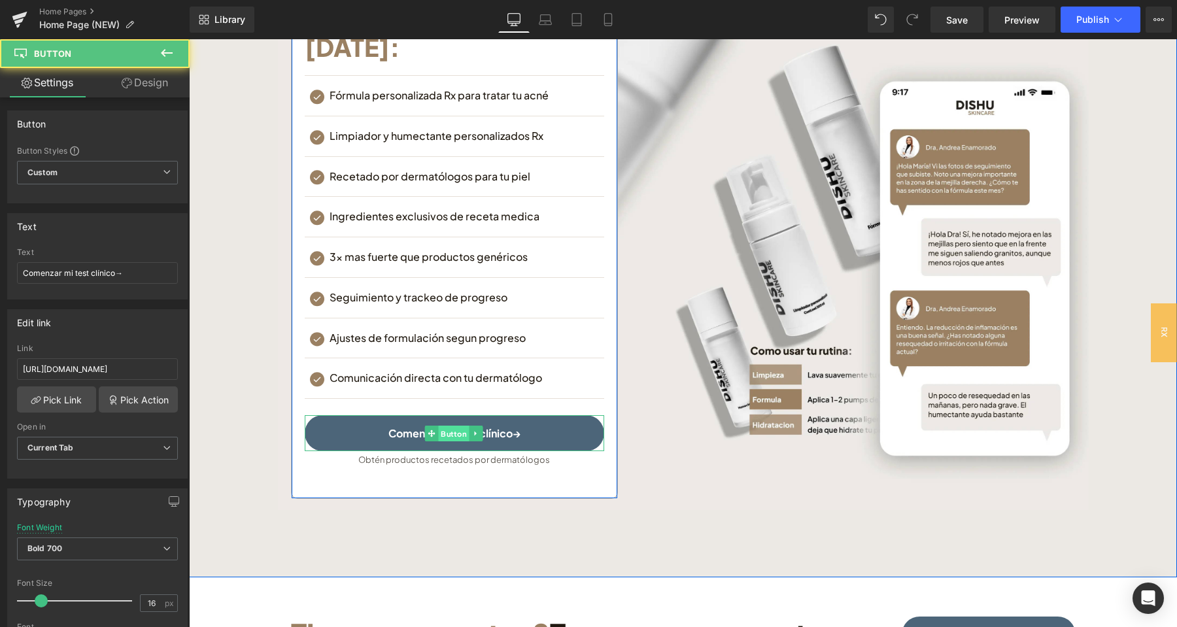
click at [453, 426] on span "Button" at bounding box center [454, 434] width 31 height 16
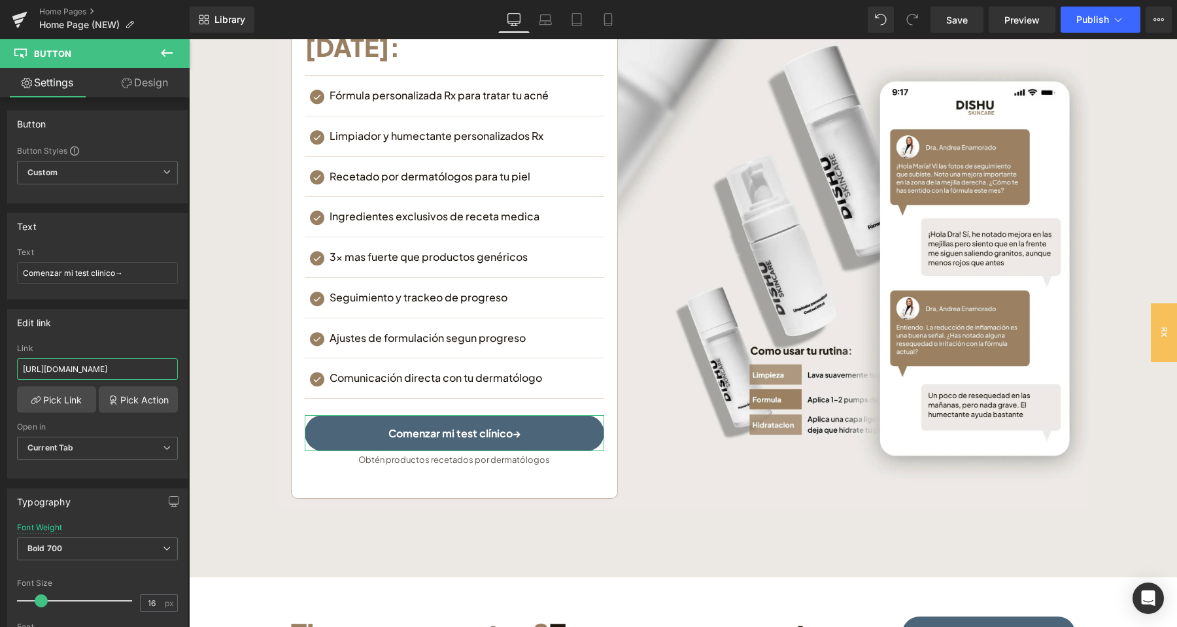
drag, startPoint x: 138, startPoint y: 369, endPoint x: 0, endPoint y: 368, distance: 138.0
click at [17, 368] on input "[URL][DOMAIN_NAME]" at bounding box center [97, 369] width 161 height 22
paste input "routine"
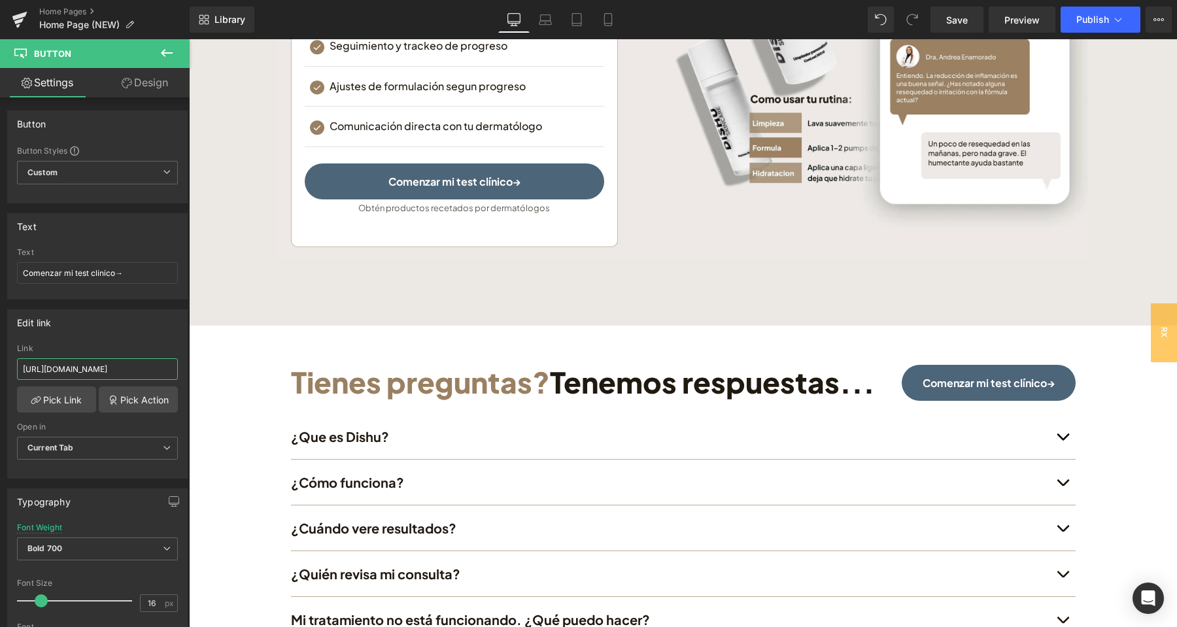
scroll to position [3913, 0]
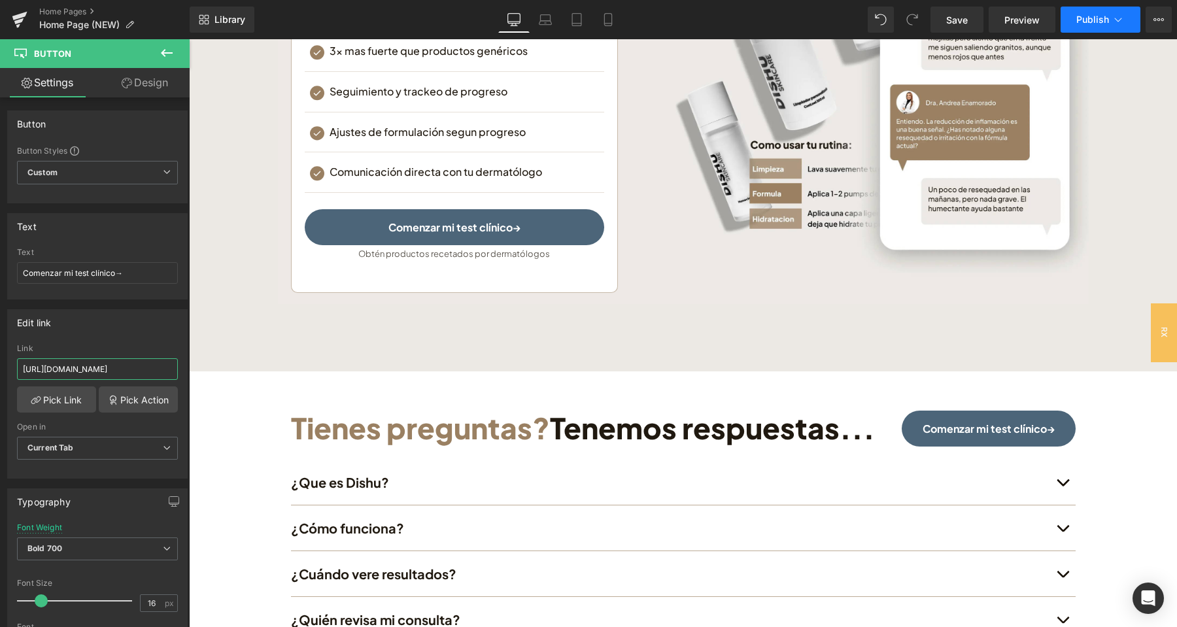
type input "https://app.dishu.mx/acneroutine"
click at [1091, 22] on span "Publish" at bounding box center [1092, 19] width 33 height 10
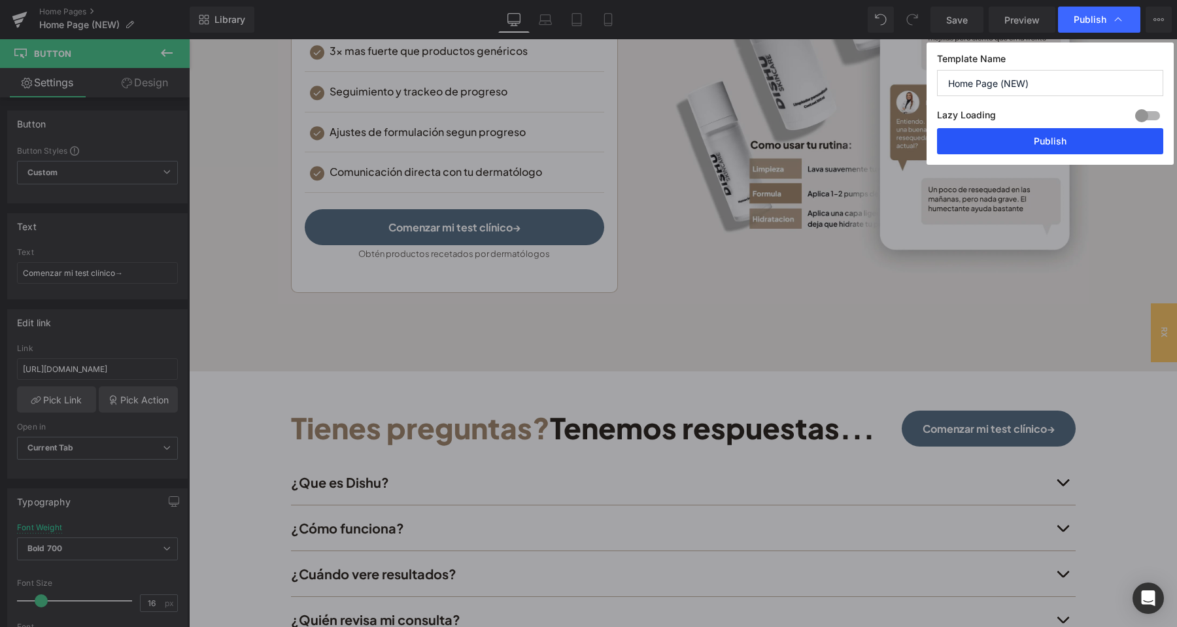
click at [1085, 141] on button "Publish" at bounding box center [1050, 141] width 226 height 26
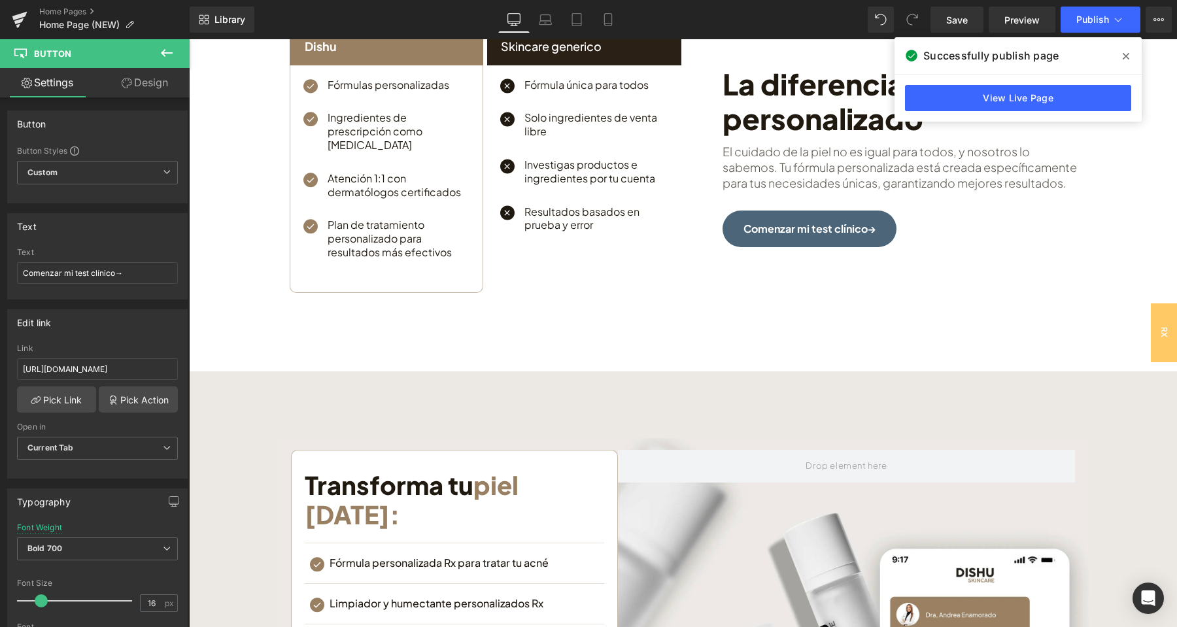
scroll to position [3158, 0]
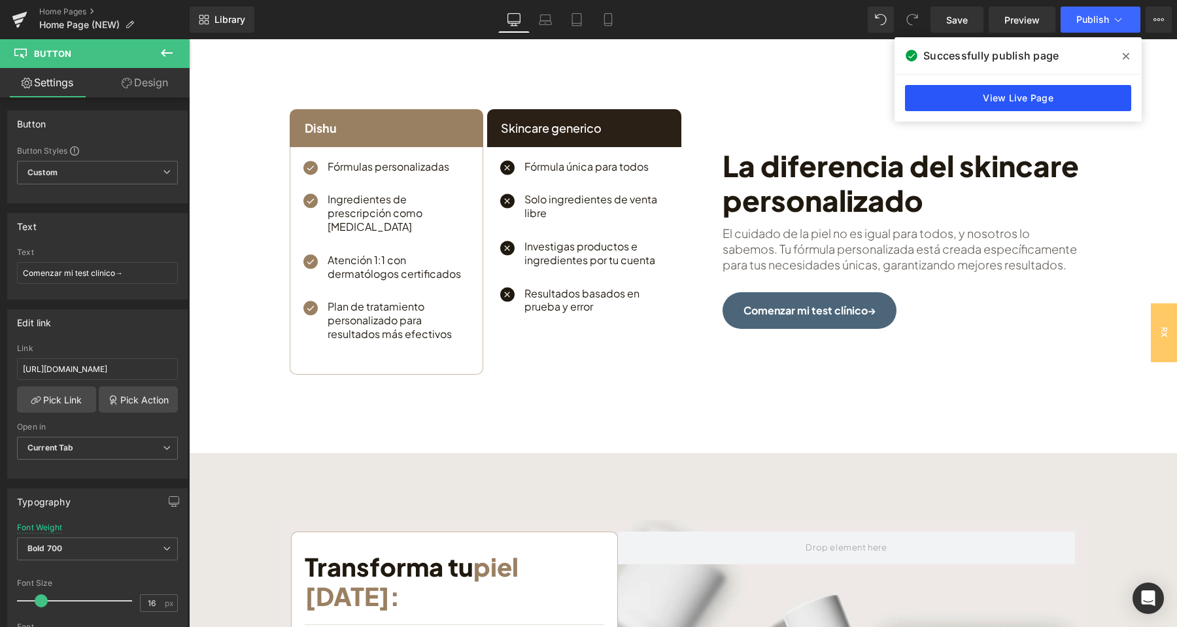
click at [968, 94] on link "View Live Page" at bounding box center [1018, 98] width 226 height 26
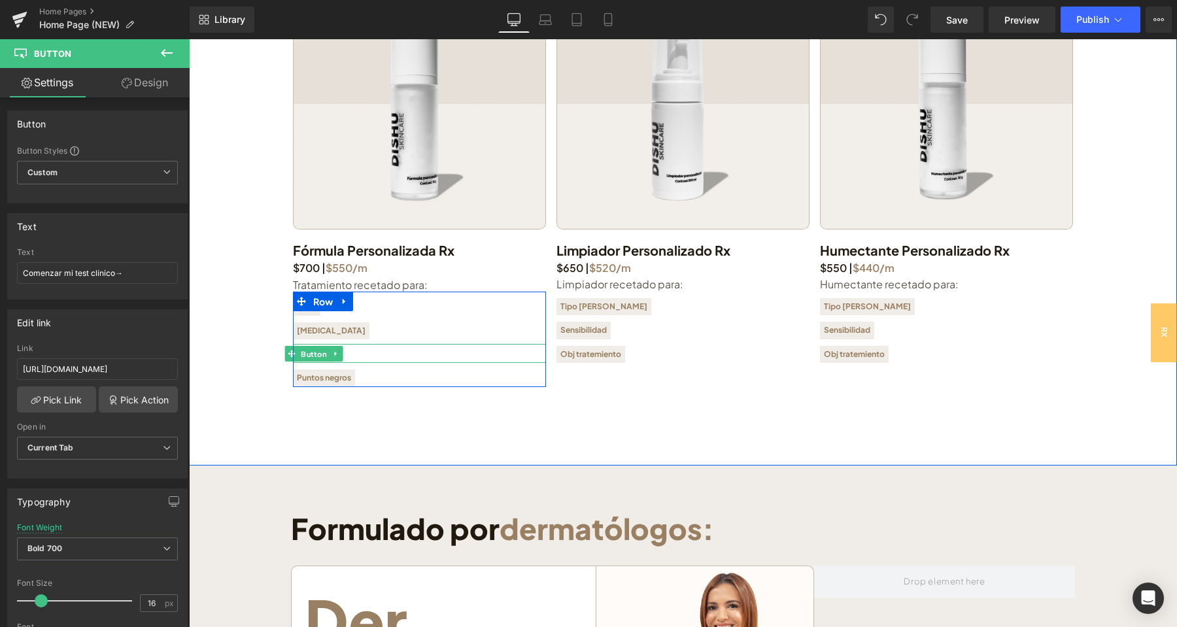
scroll to position [2060, 0]
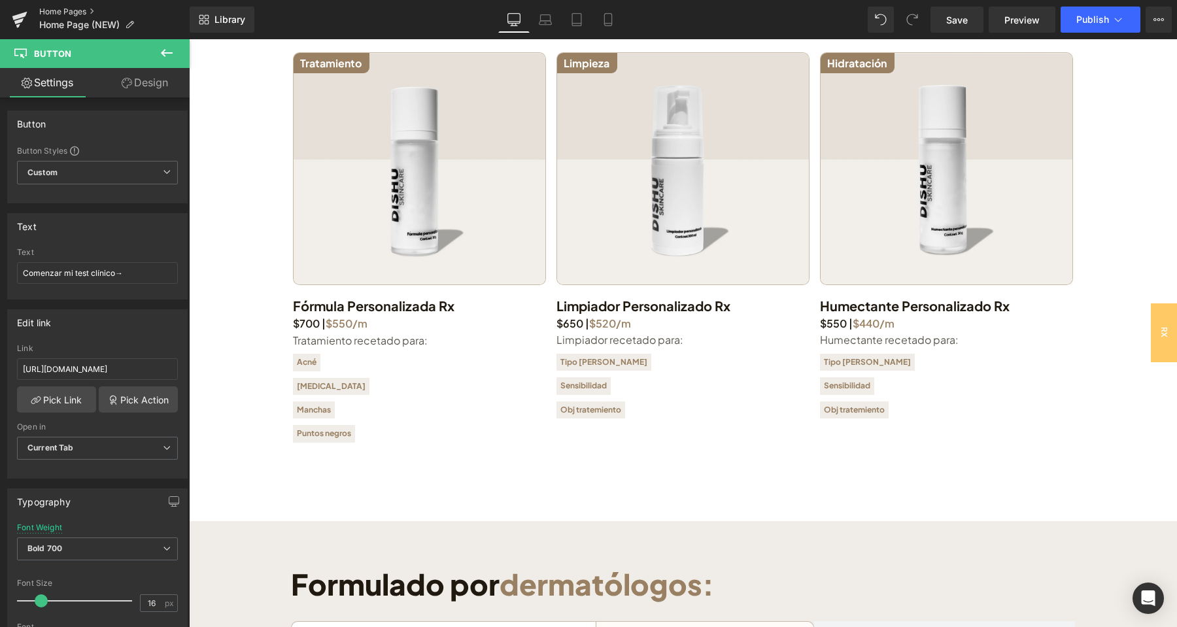
click at [65, 10] on link "Home Pages" at bounding box center [114, 12] width 150 height 10
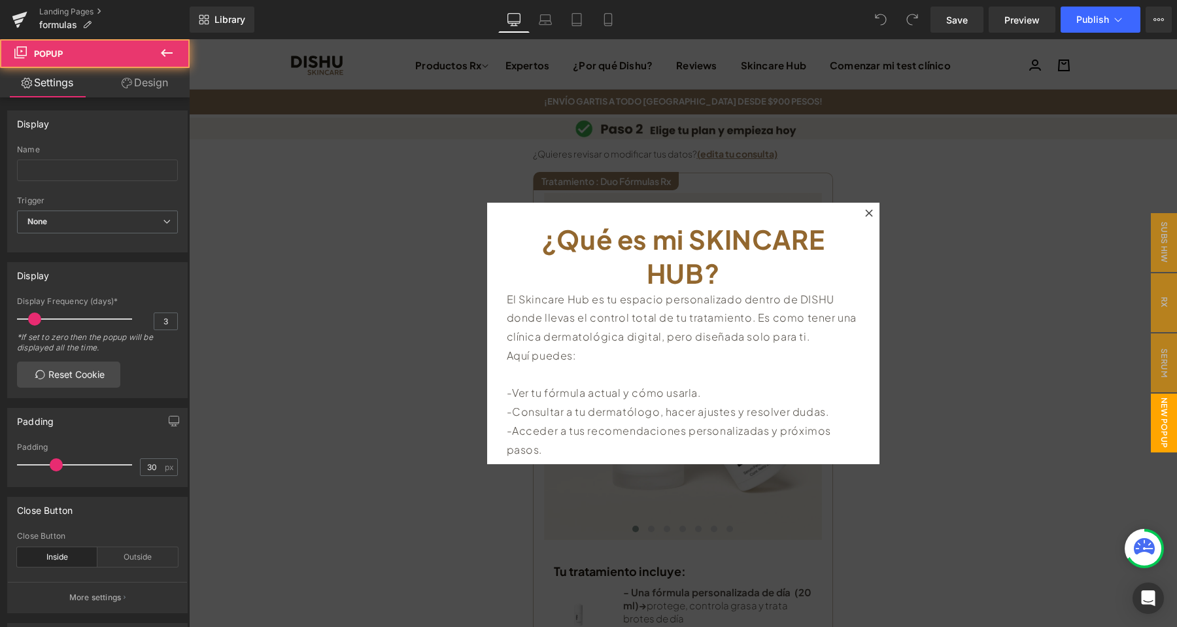
click at [870, 209] on div at bounding box center [869, 213] width 16 height 16
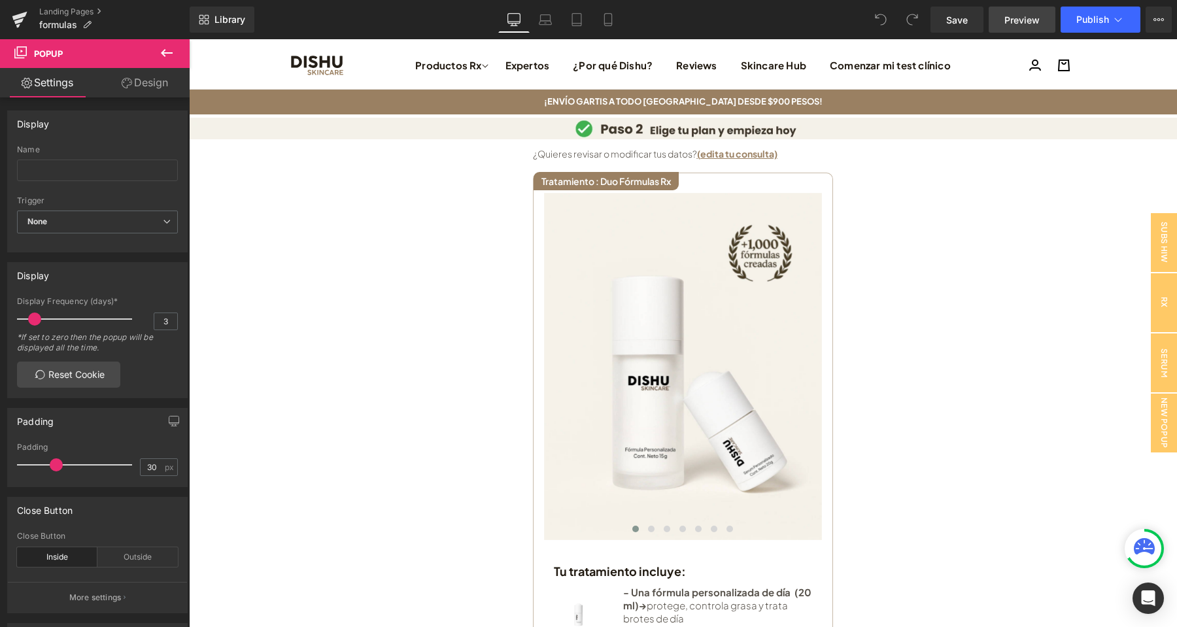
click at [1030, 20] on span "Preview" at bounding box center [1021, 20] width 35 height 14
click at [1099, 16] on span "Publish" at bounding box center [1092, 19] width 33 height 10
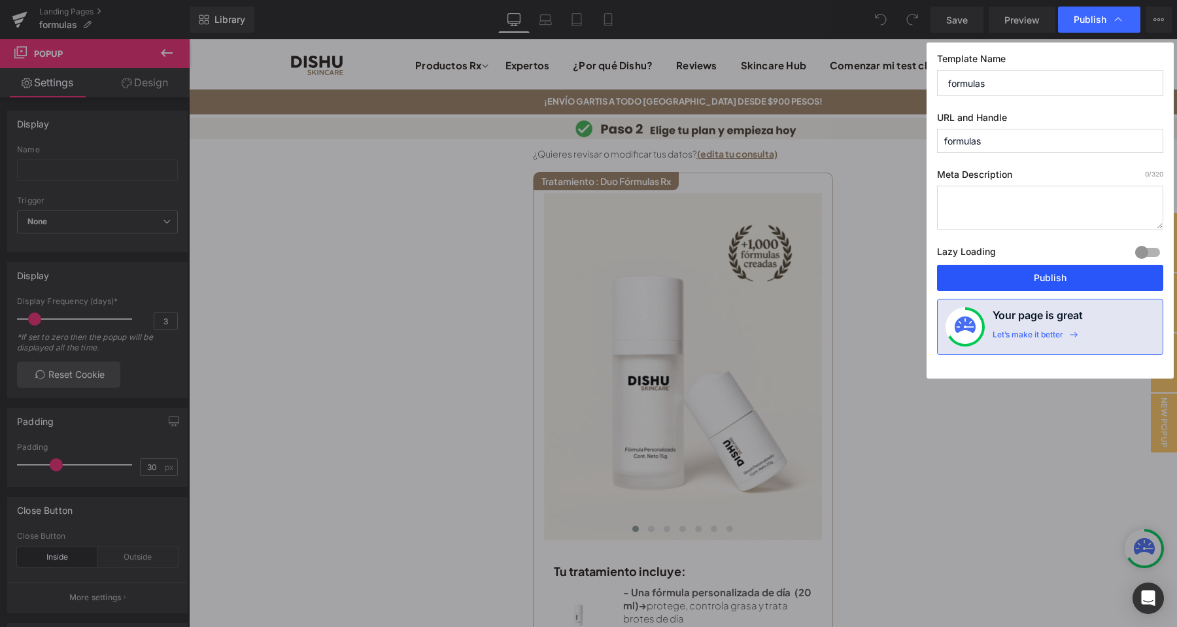
click at [1069, 273] on button "Publish" at bounding box center [1050, 278] width 226 height 26
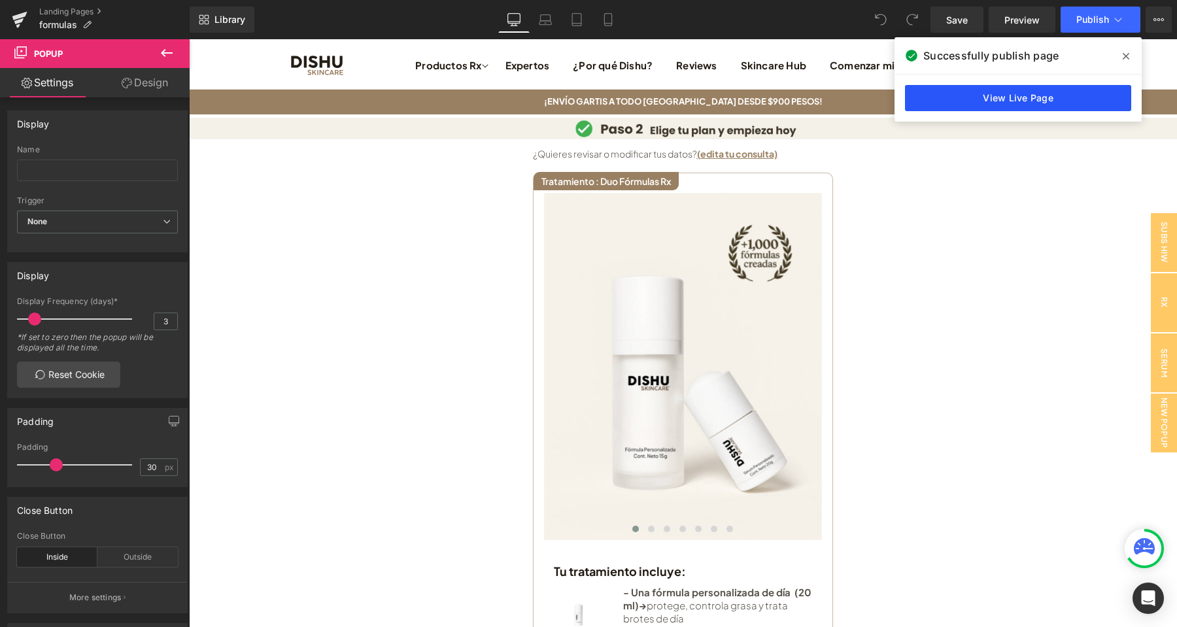
click at [1007, 94] on link "View Live Page" at bounding box center [1018, 98] width 226 height 26
